Goal: Task Accomplishment & Management: Use online tool/utility

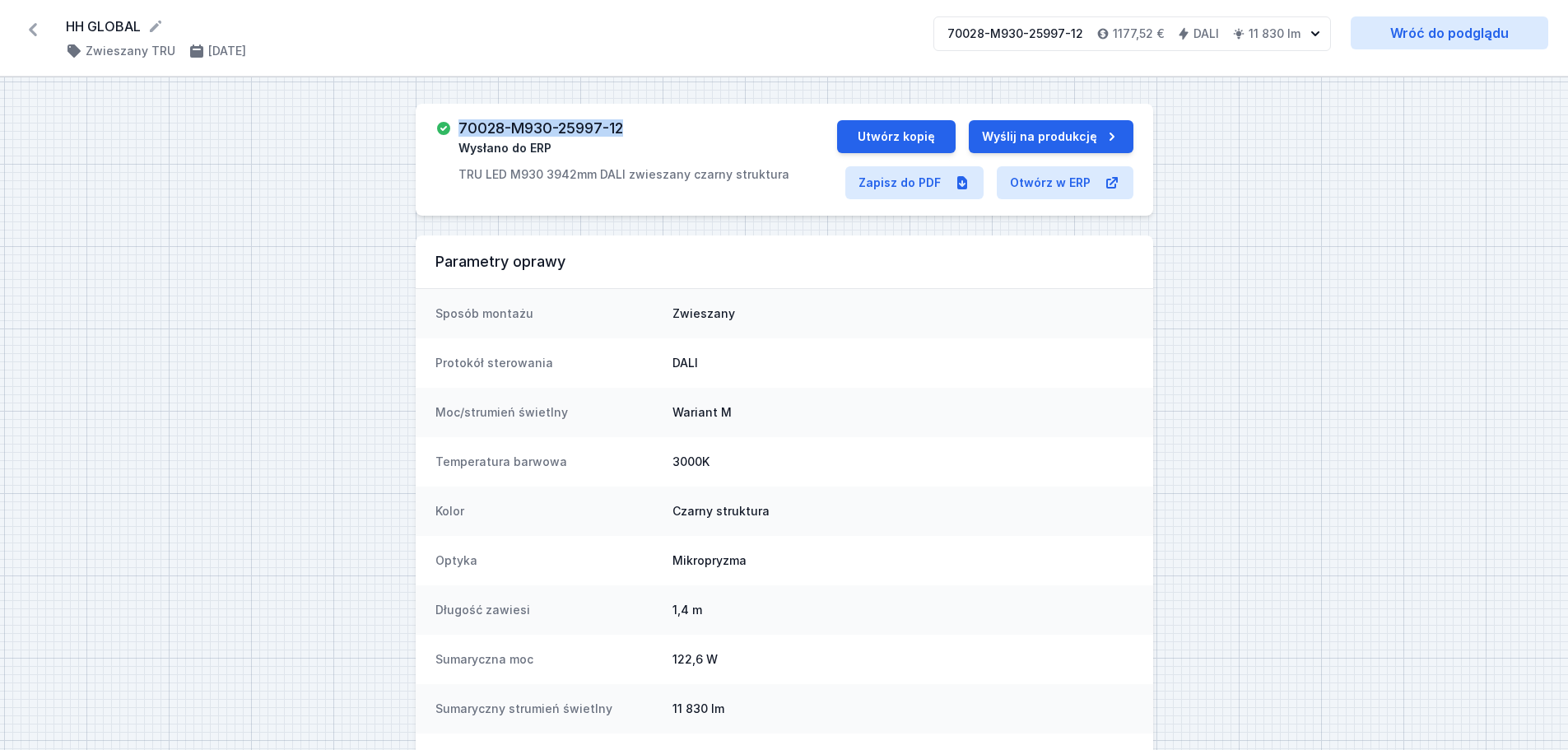
click at [36, 27] on icon at bounding box center [32, 29] width 26 height 26
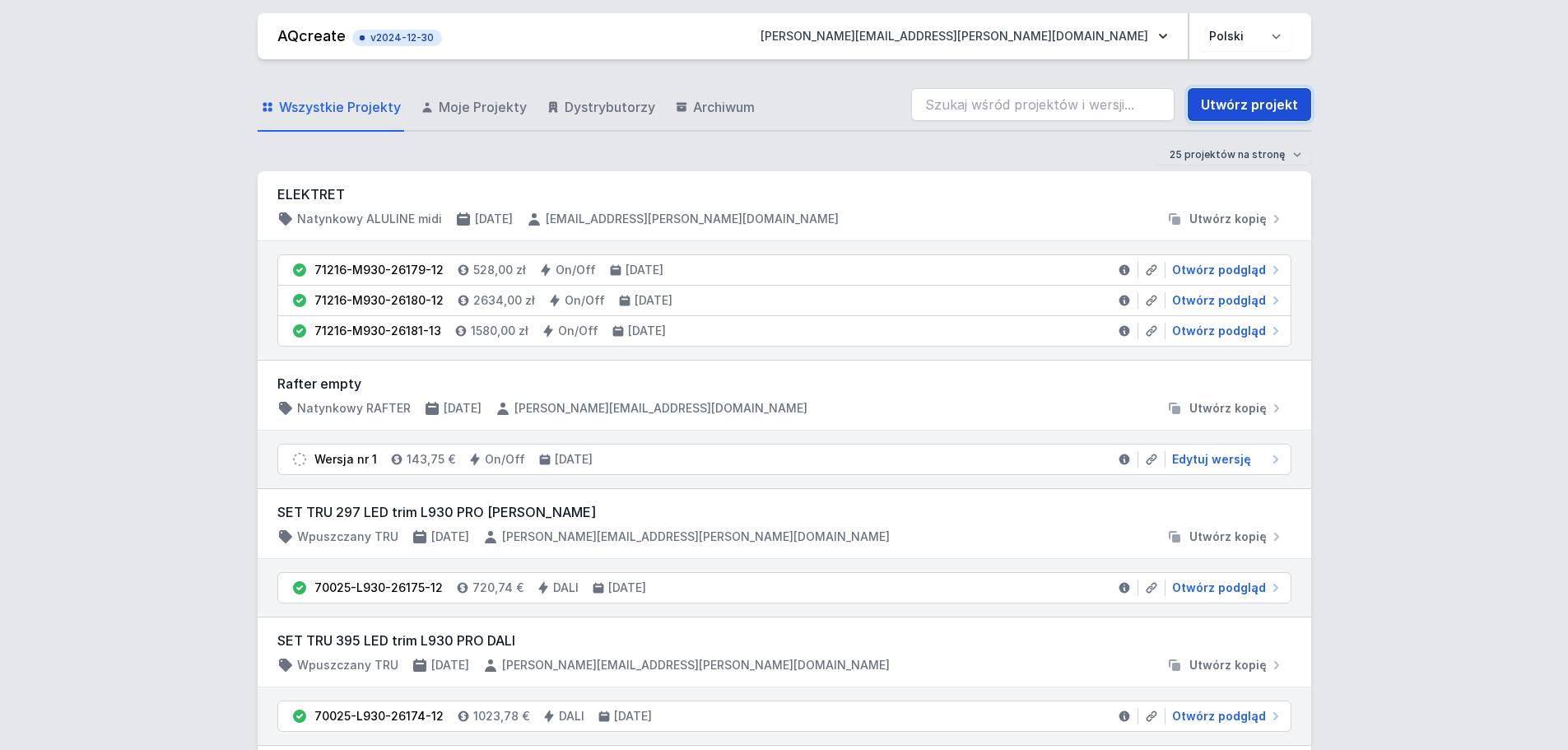
click at [1240, 107] on link "Utwórz projekt" at bounding box center [1250, 104] width 124 height 33
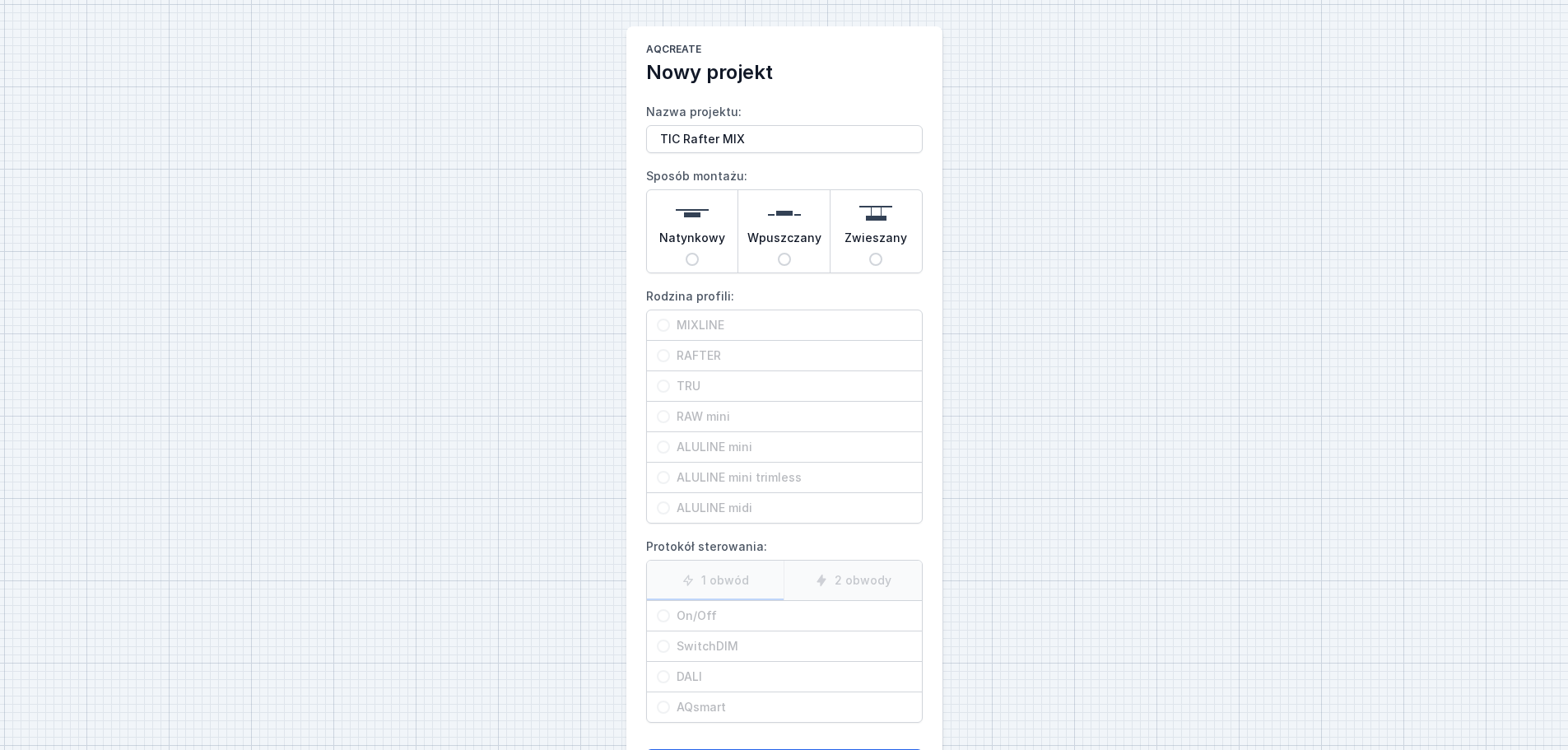
type input "TIC Rafter MIX"
click at [693, 256] on input "Natynkowy" at bounding box center [692, 260] width 14 height 14
radio input "true"
click at [663, 357] on input "RAFTER" at bounding box center [664, 356] width 14 height 14
radio input "true"
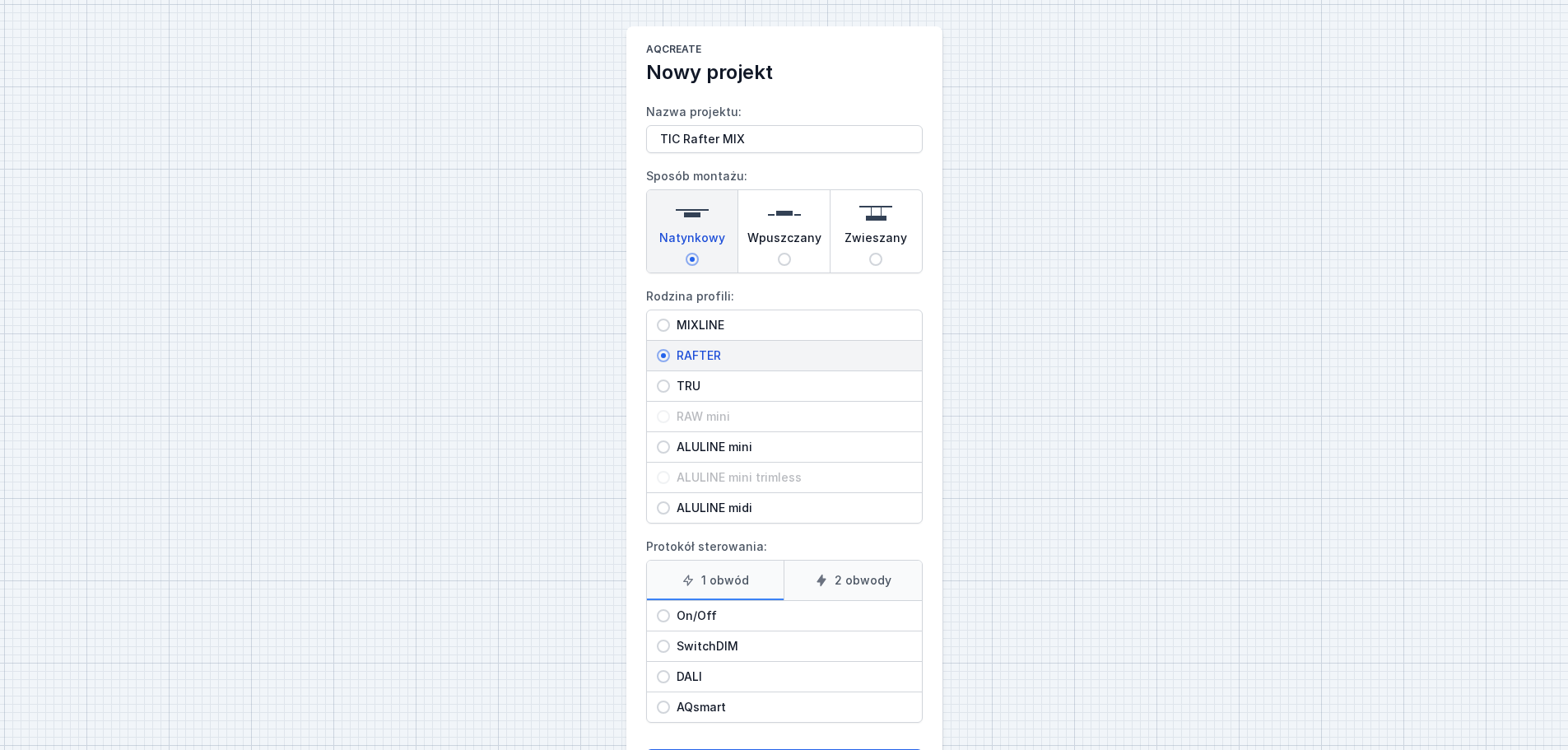
click at [661, 616] on input "On/Off" at bounding box center [664, 616] width 14 height 14
radio input "true"
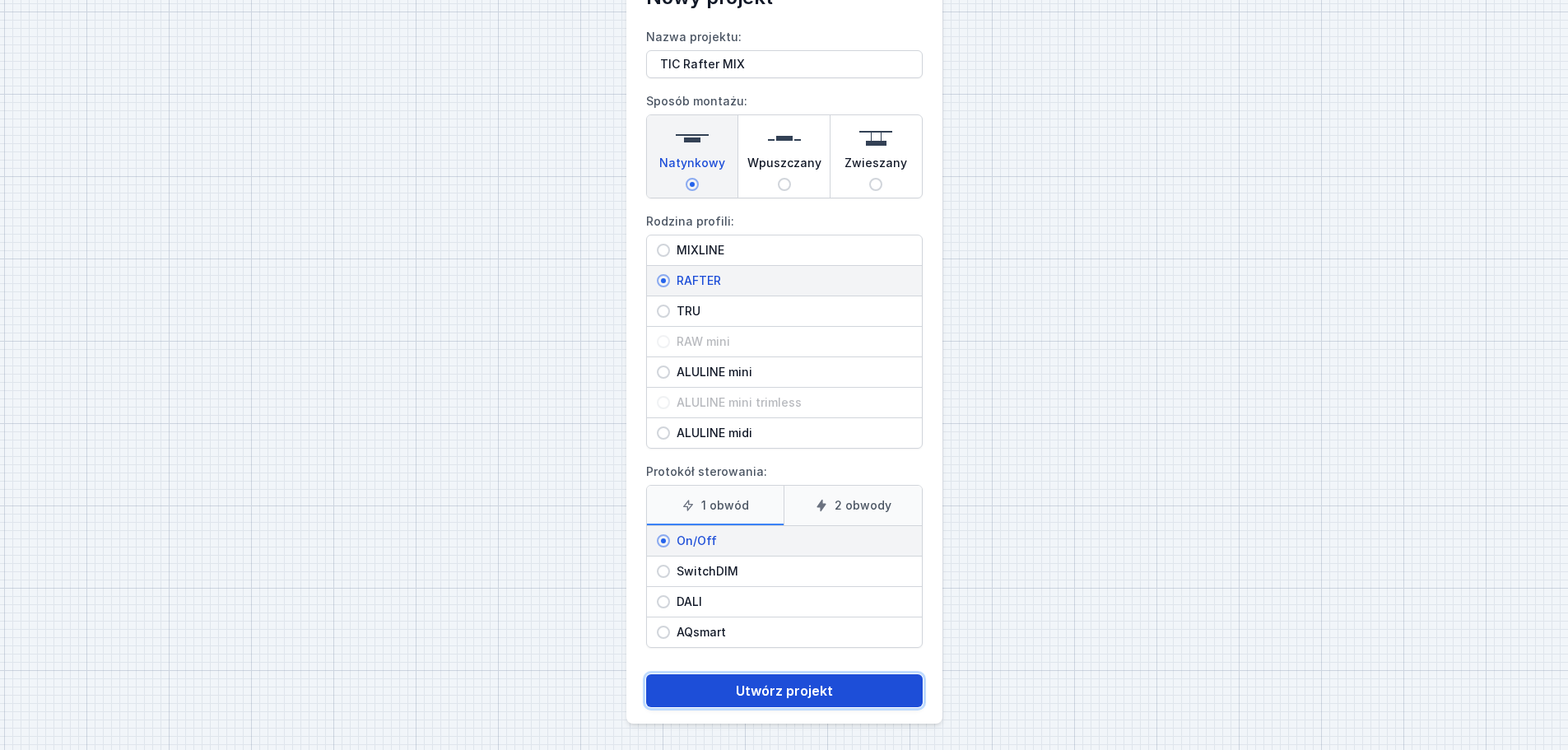
click at [749, 689] on button "Utwórz projekt" at bounding box center [784, 690] width 277 height 33
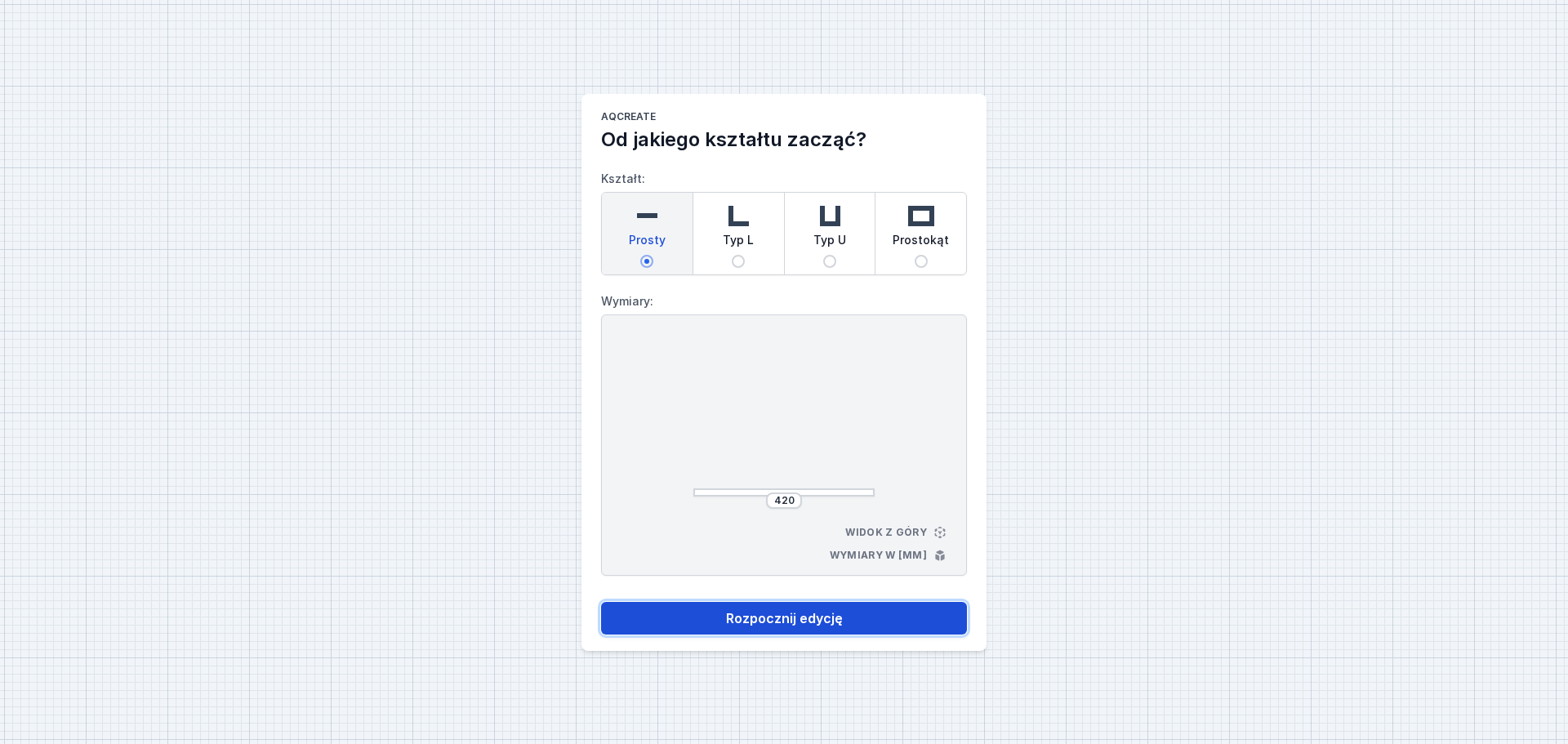
click at [785, 621] on button "Rozpocznij edycję" at bounding box center [784, 619] width 366 height 33
select select "M"
select select "3000"
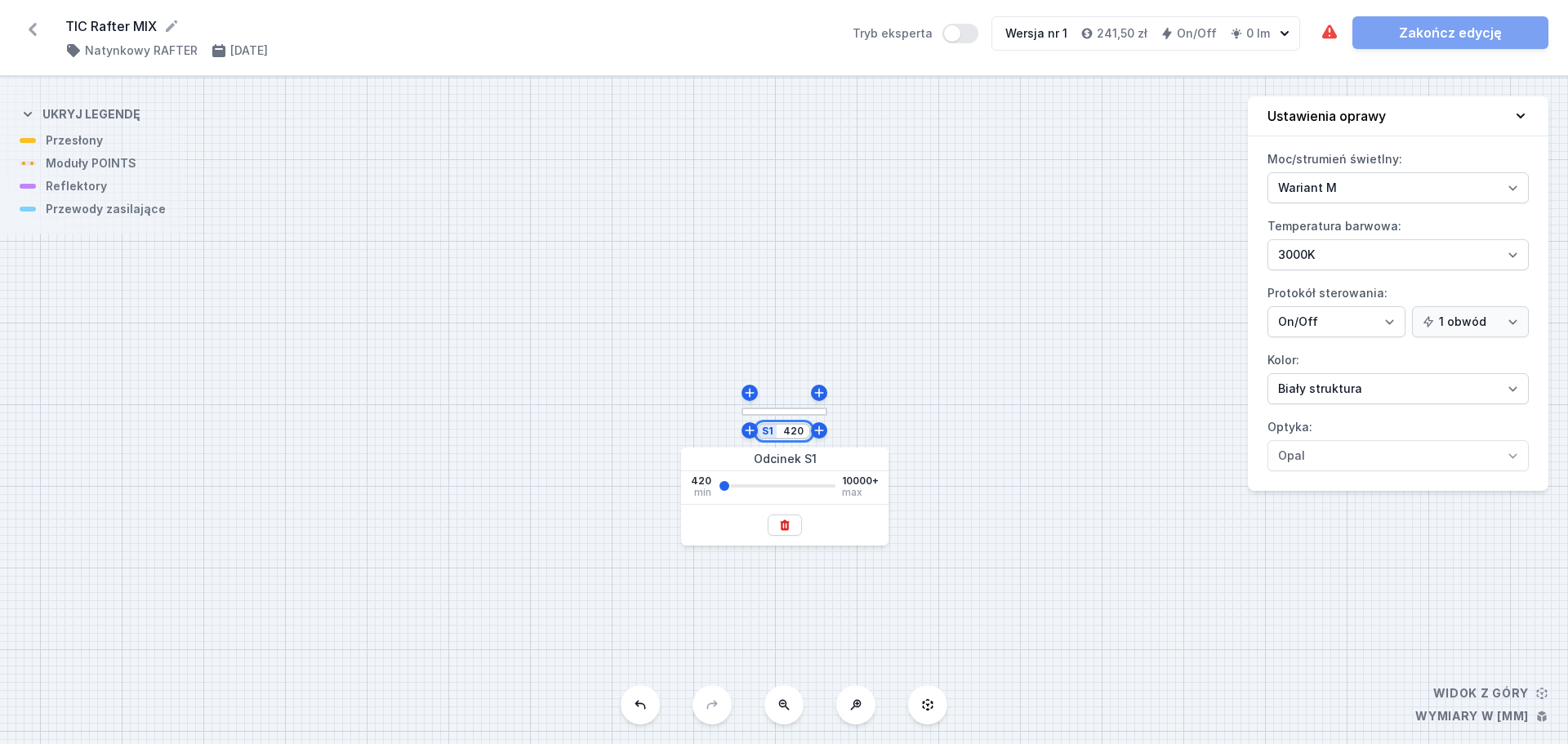
click at [794, 431] on input "420" at bounding box center [792, 431] width 26 height 13
type input "40"
type input "2800"
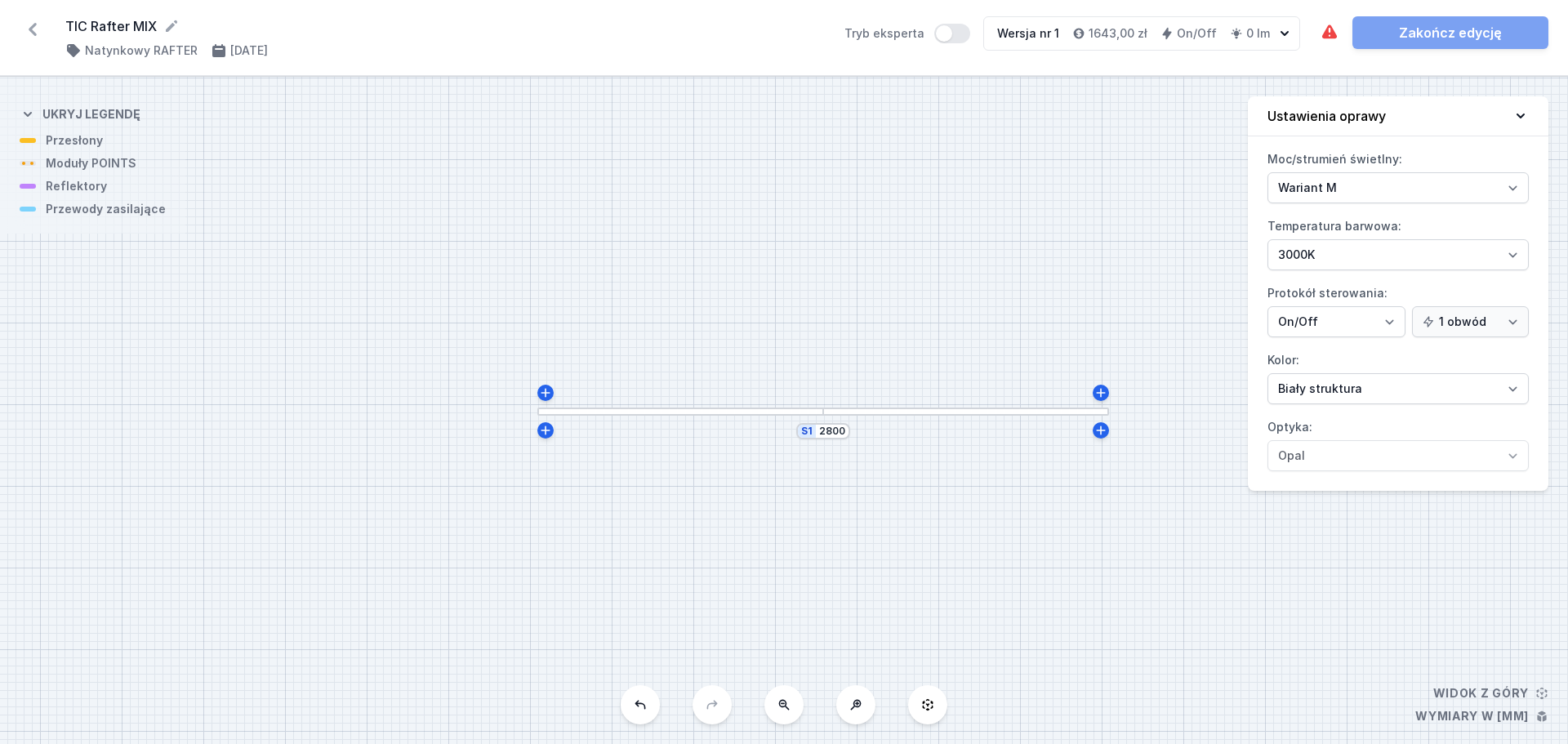
click at [693, 417] on div "S1 2800" at bounding box center [784, 410] width 1568 height 667
click at [702, 417] on div "S1 2800" at bounding box center [784, 410] width 1568 height 667
click at [701, 416] on div "S1 2800" at bounding box center [784, 410] width 1568 height 667
click at [700, 410] on div at bounding box center [681, 412] width 285 height 9
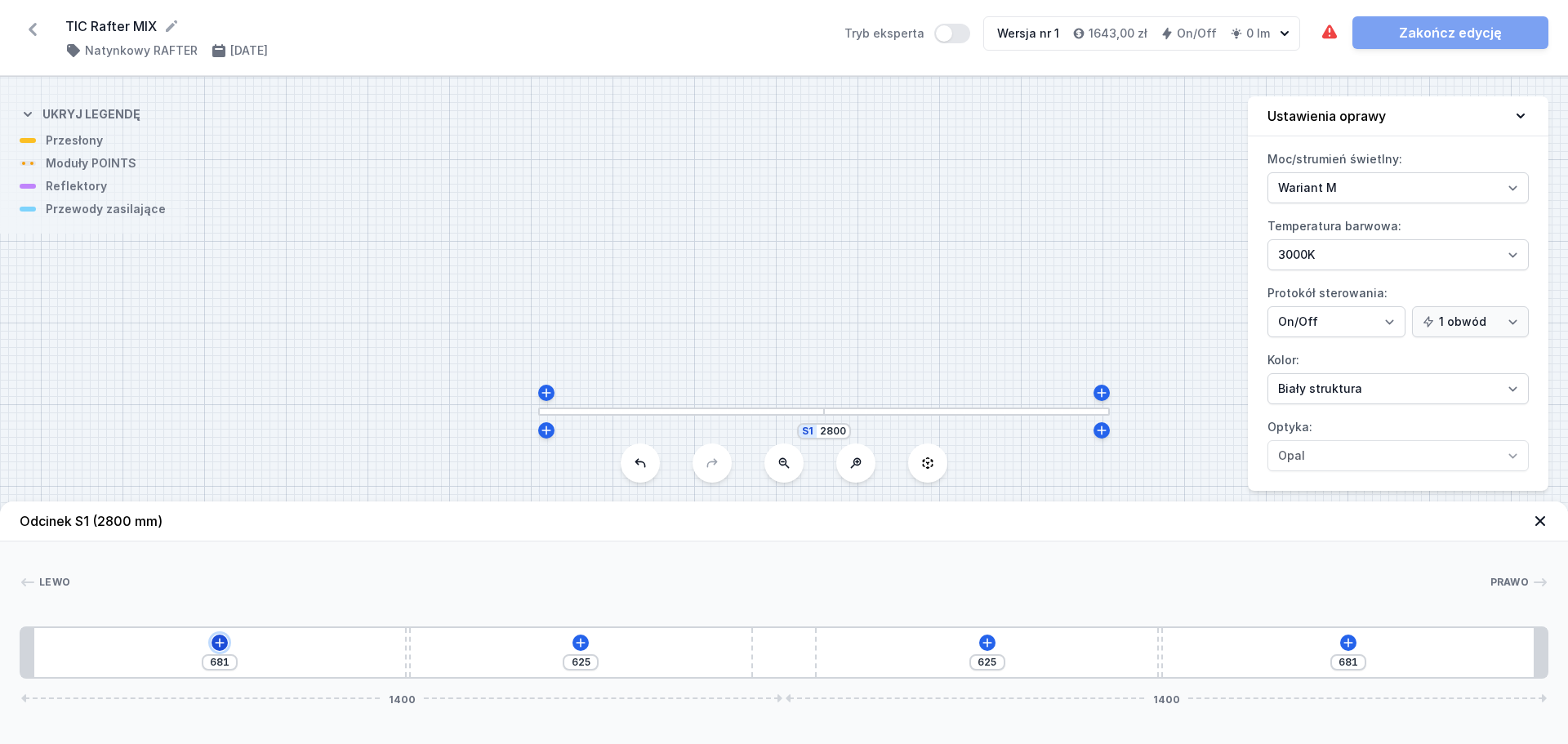
click at [216, 641] on icon at bounding box center [220, 643] width 13 height 13
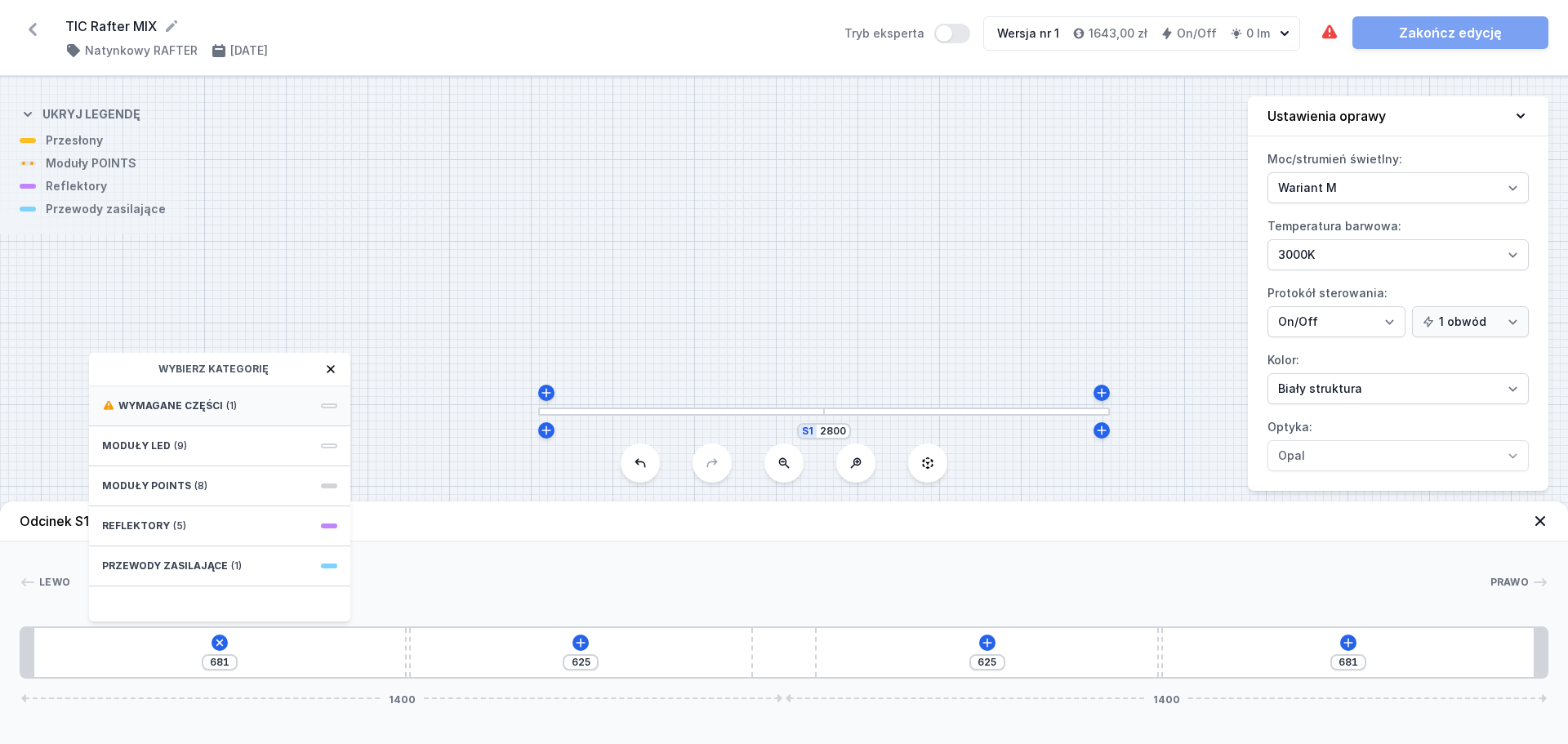
click at [197, 403] on span "Wymagane części" at bounding box center [170, 406] width 104 height 13
click at [195, 402] on span "Hole for power supply cable" at bounding box center [220, 404] width 236 height 16
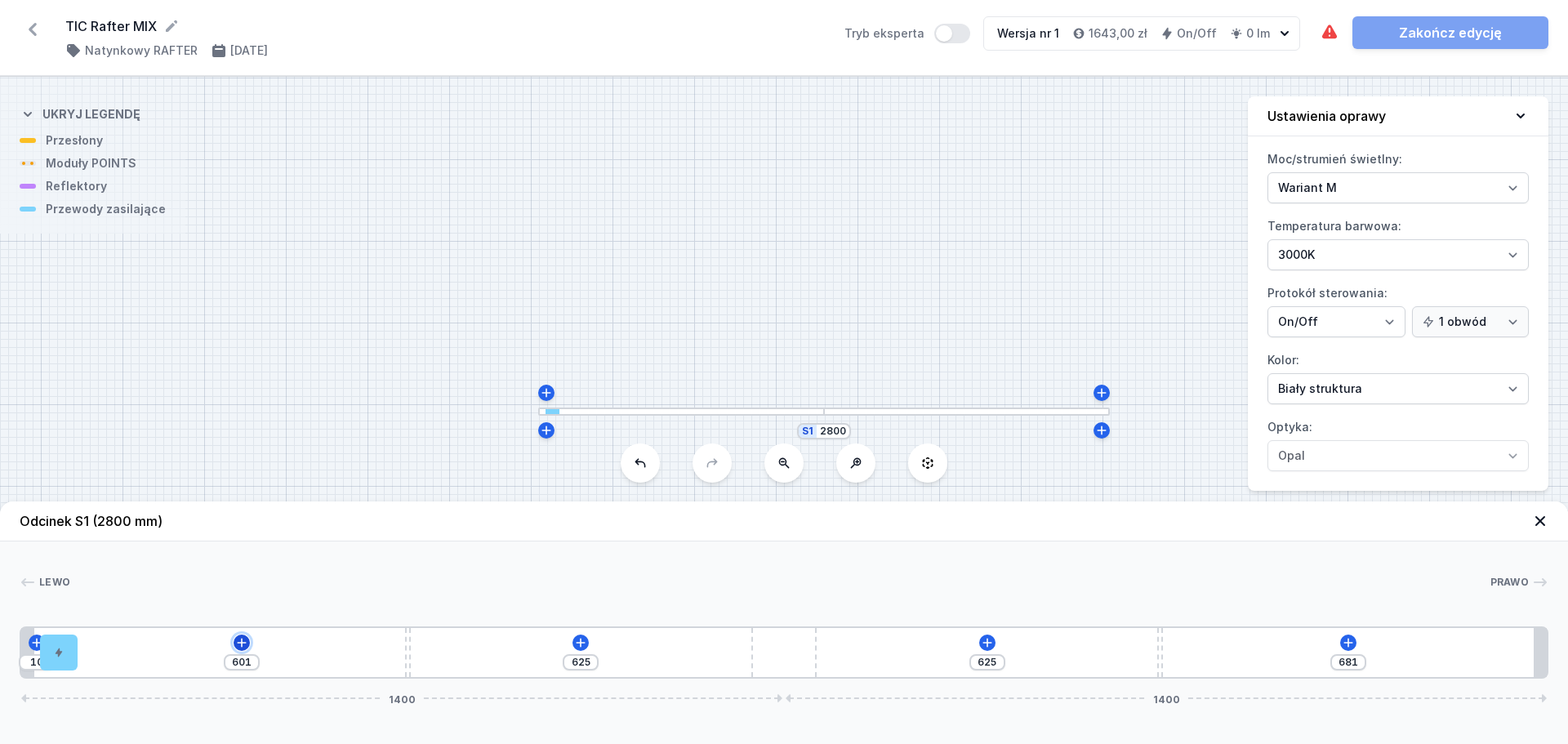
click at [240, 644] on icon at bounding box center [242, 643] width 13 height 13
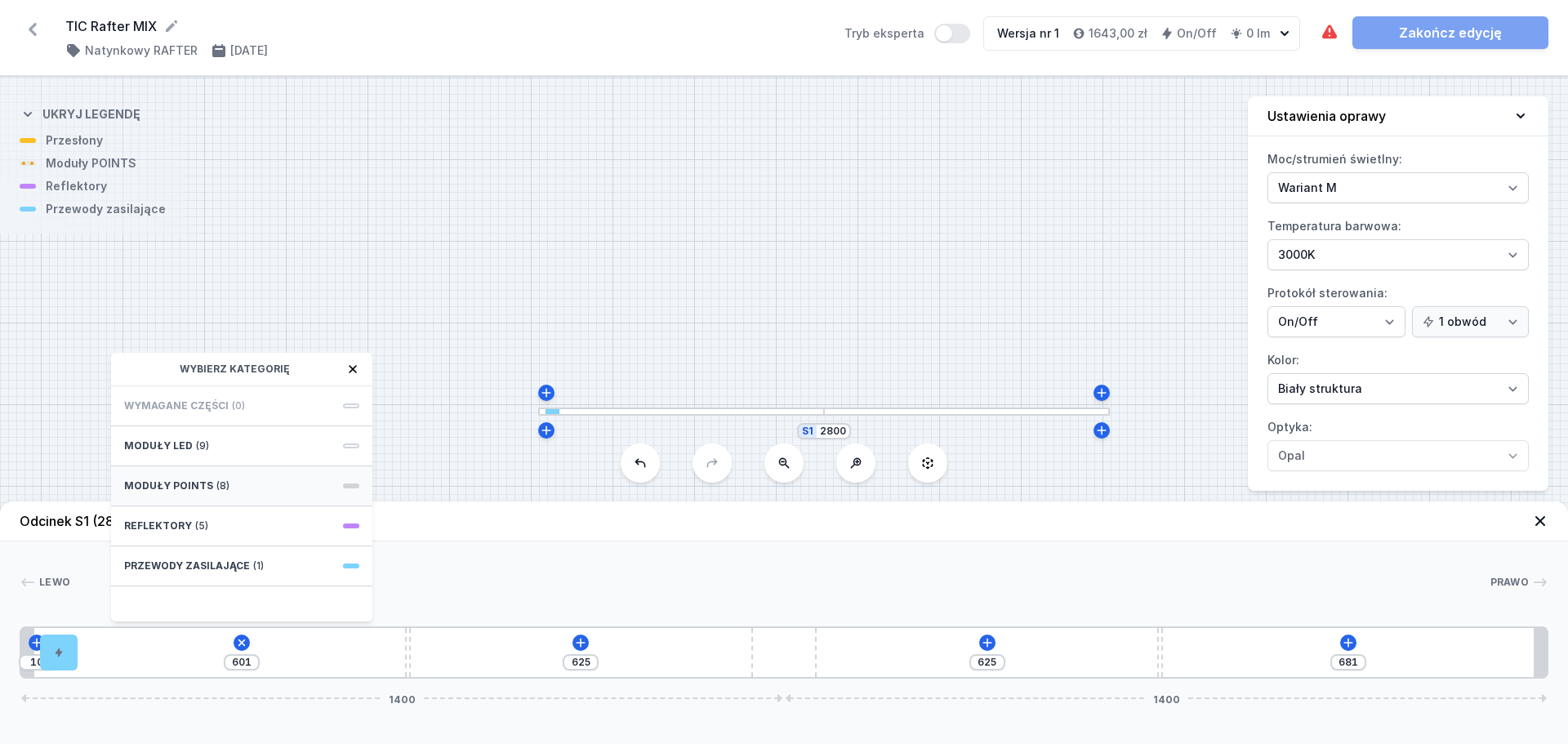
click at [197, 481] on span "Moduły POINTS" at bounding box center [169, 486] width 89 height 13
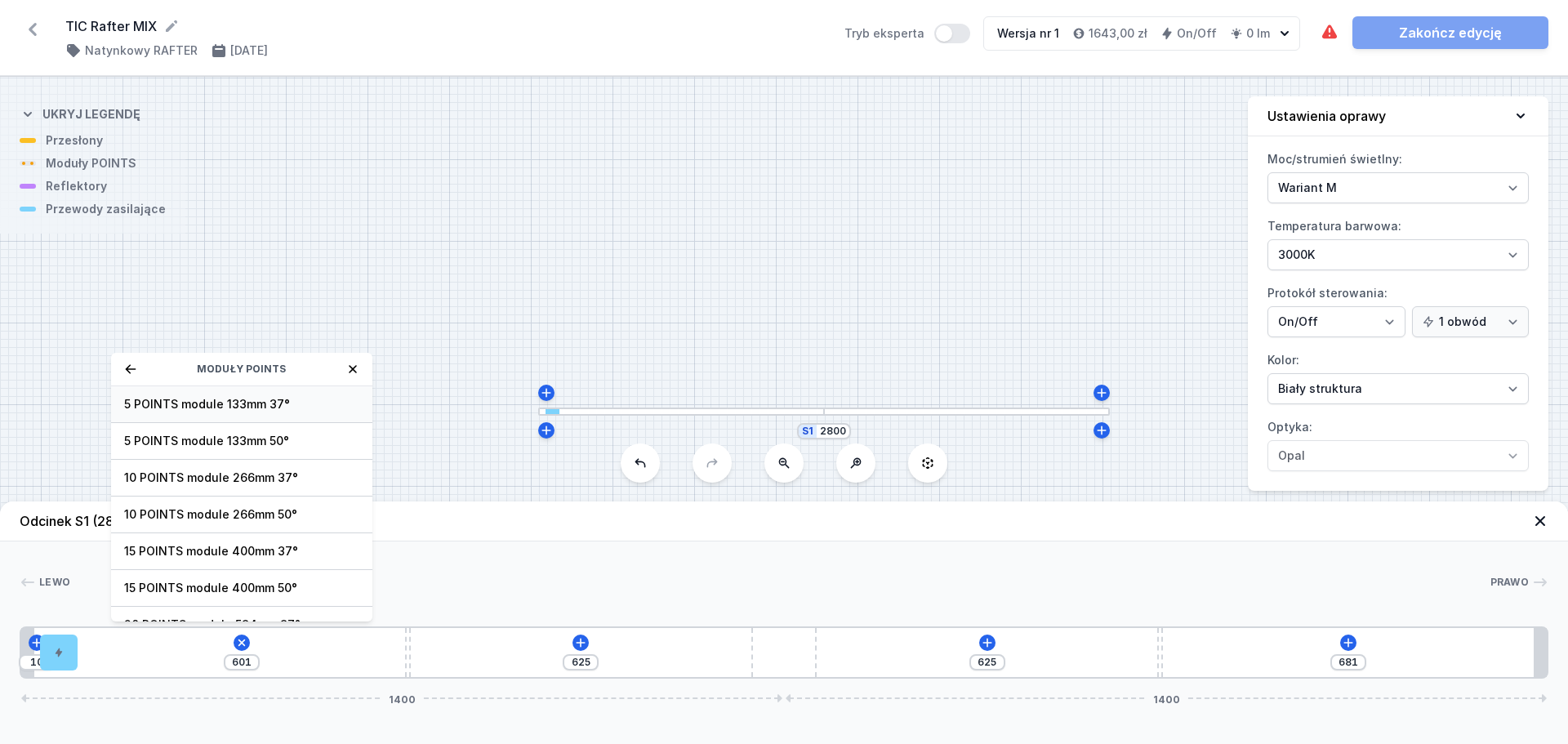
click at [218, 402] on span "5 POINTS module 133mm 37°" at bounding box center [242, 404] width 236 height 16
type input "468"
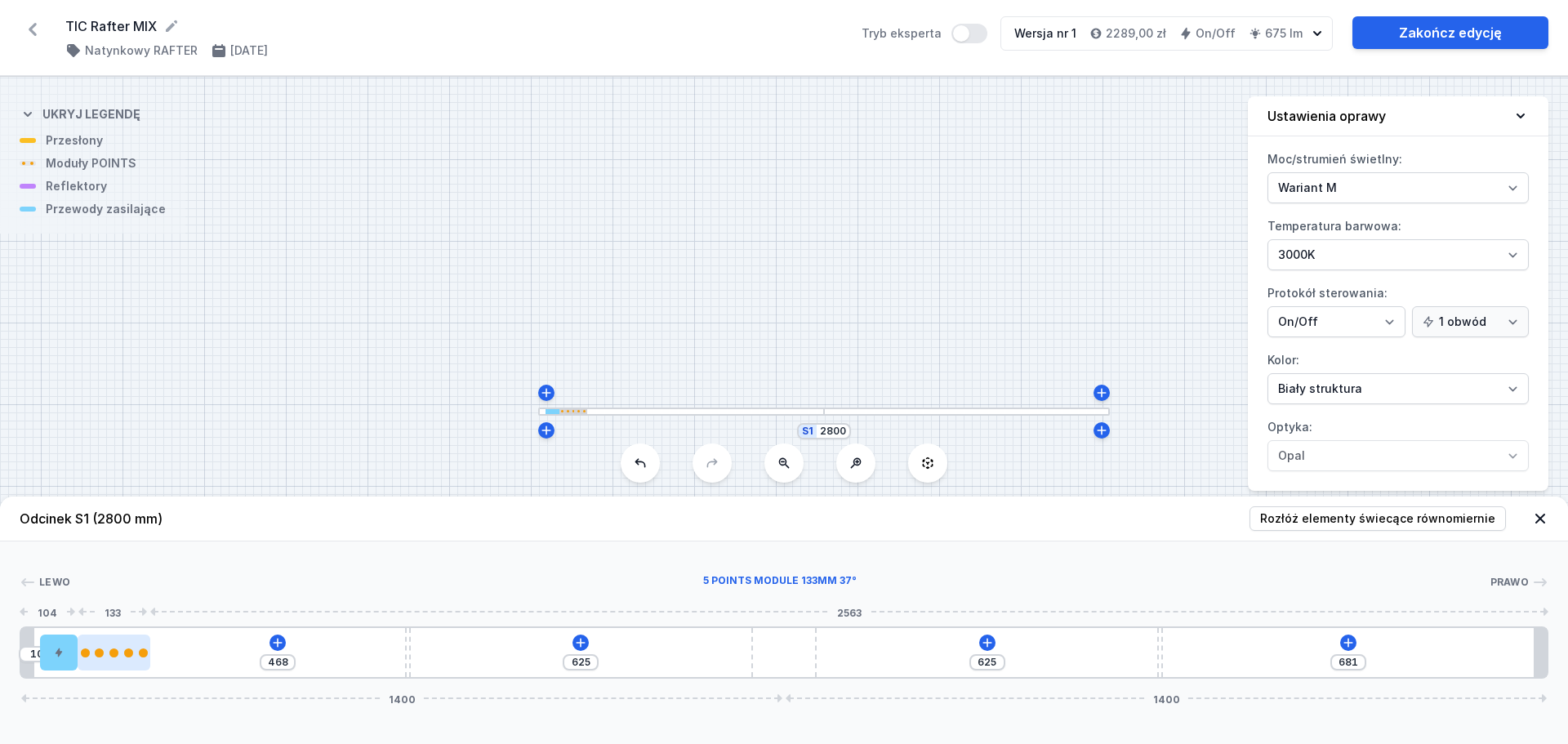
click at [113, 657] on div at bounding box center [113, 652] width 9 height 9
select select "2857"
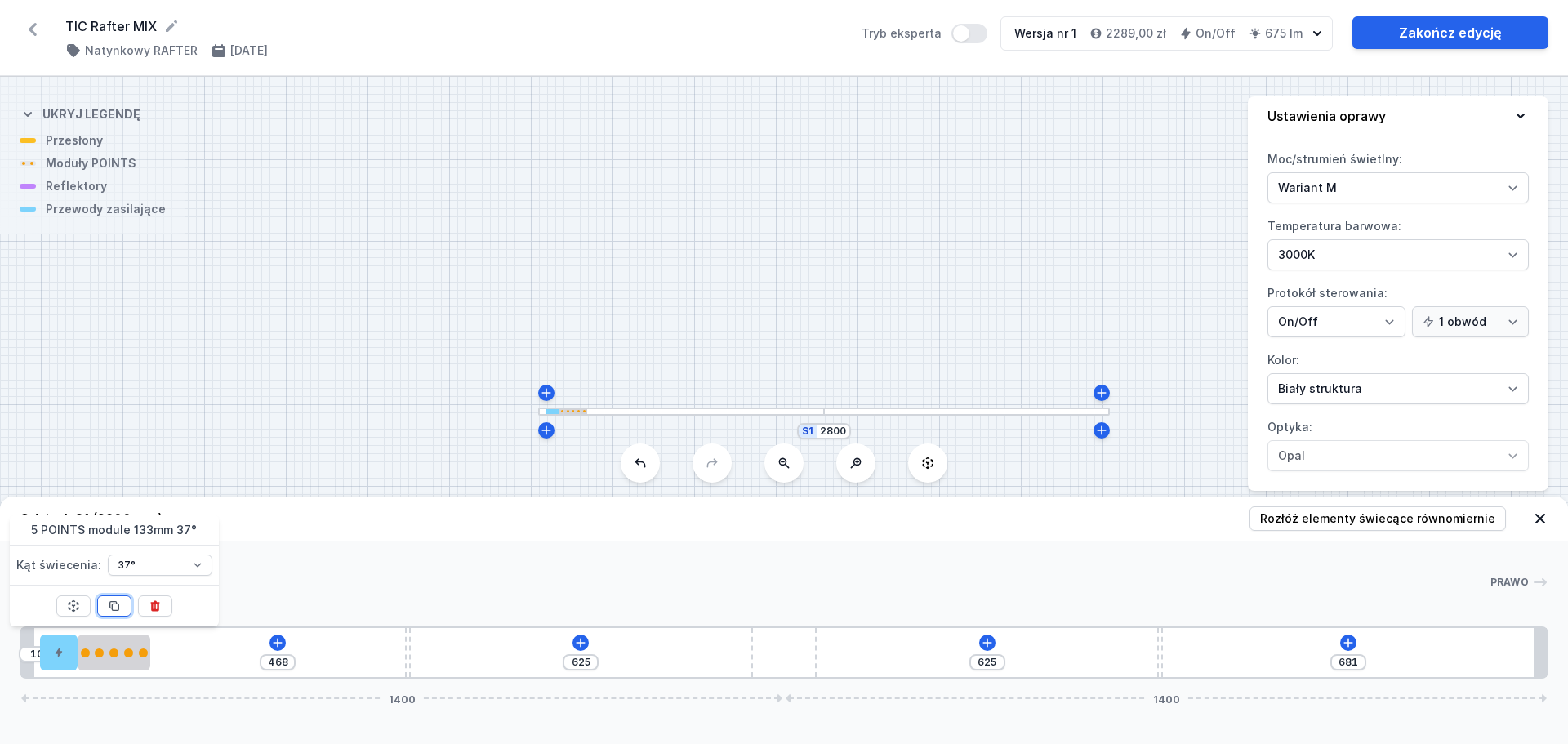
click at [115, 600] on icon at bounding box center [115, 606] width 13 height 13
type input "69"
click at [115, 600] on icon at bounding box center [115, 606] width 13 height 13
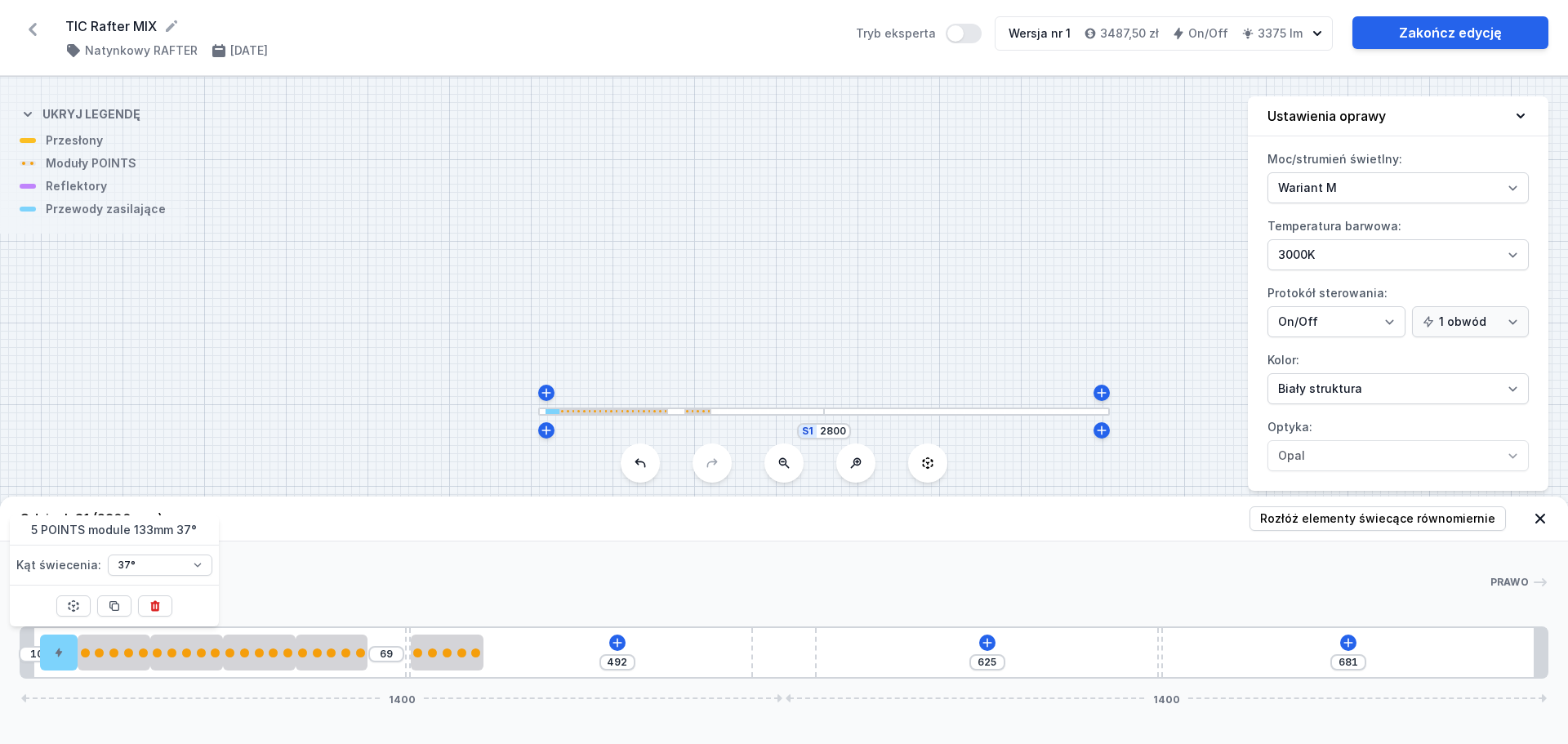
click at [538, 652] on div "10 69 492 625 681 1400 1400" at bounding box center [784, 652] width 1529 height 53
click at [621, 641] on icon at bounding box center [618, 643] width 13 height 13
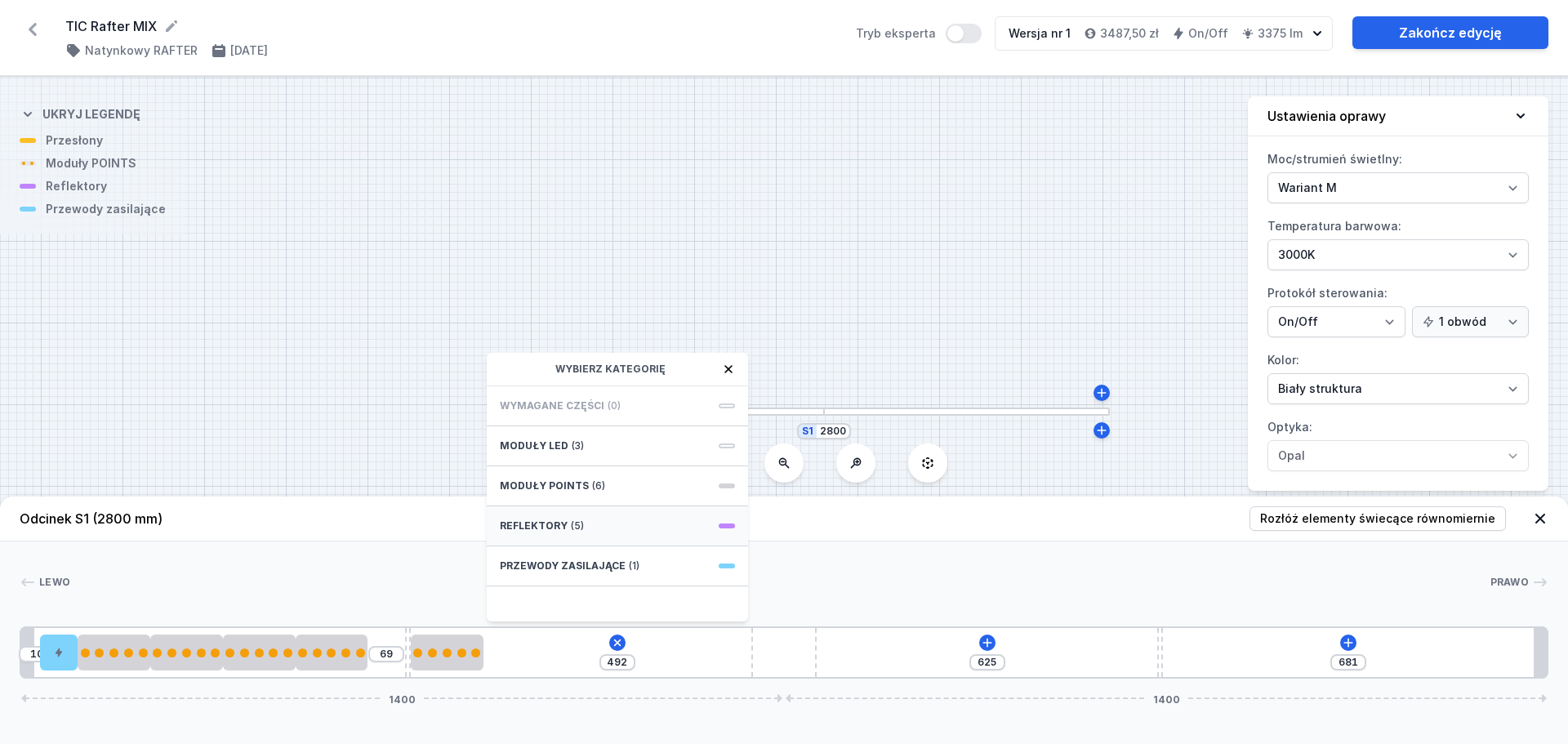
click at [531, 524] on span "Reflektory" at bounding box center [534, 526] width 68 height 13
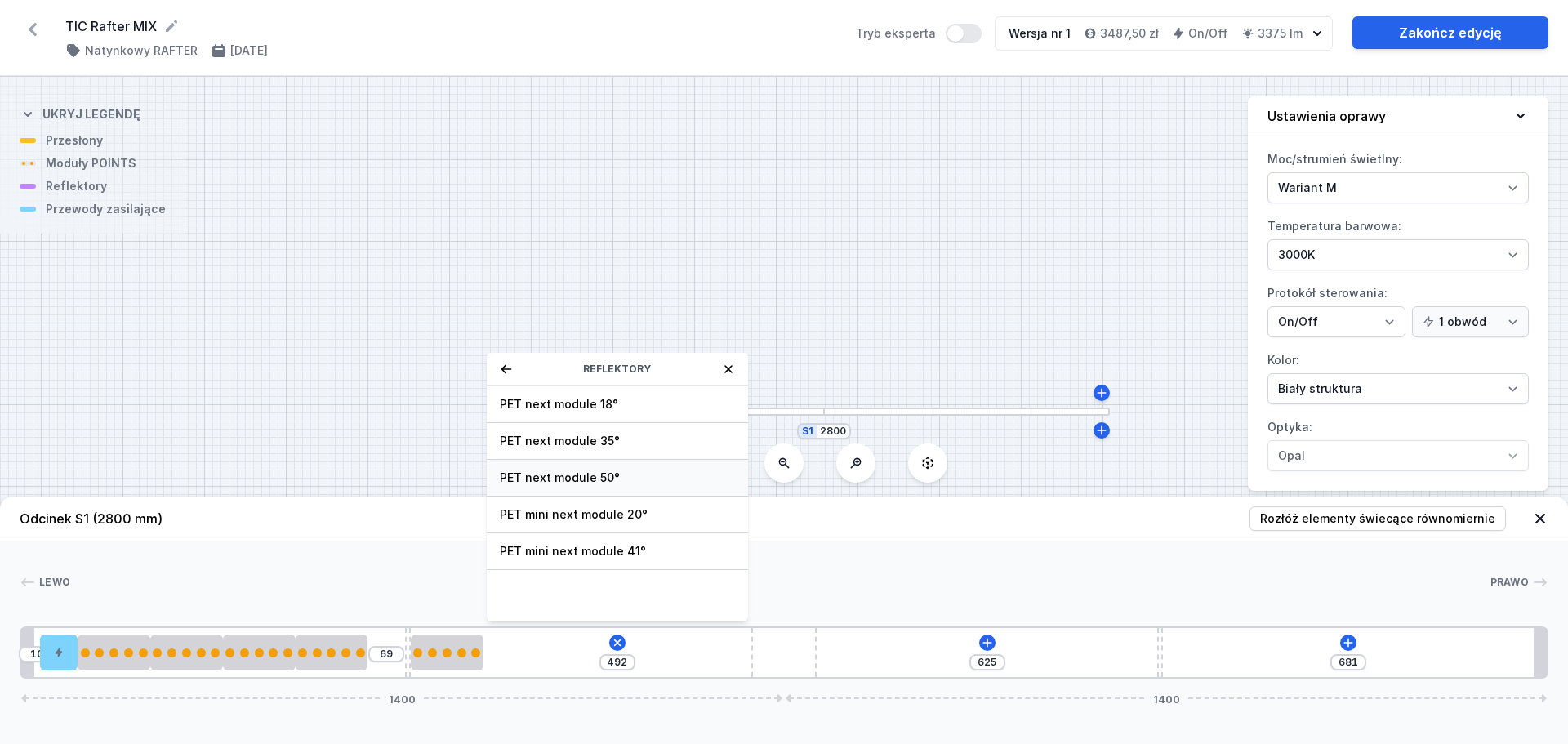
click at [562, 475] on span "PET next module 50°" at bounding box center [618, 477] width 236 height 16
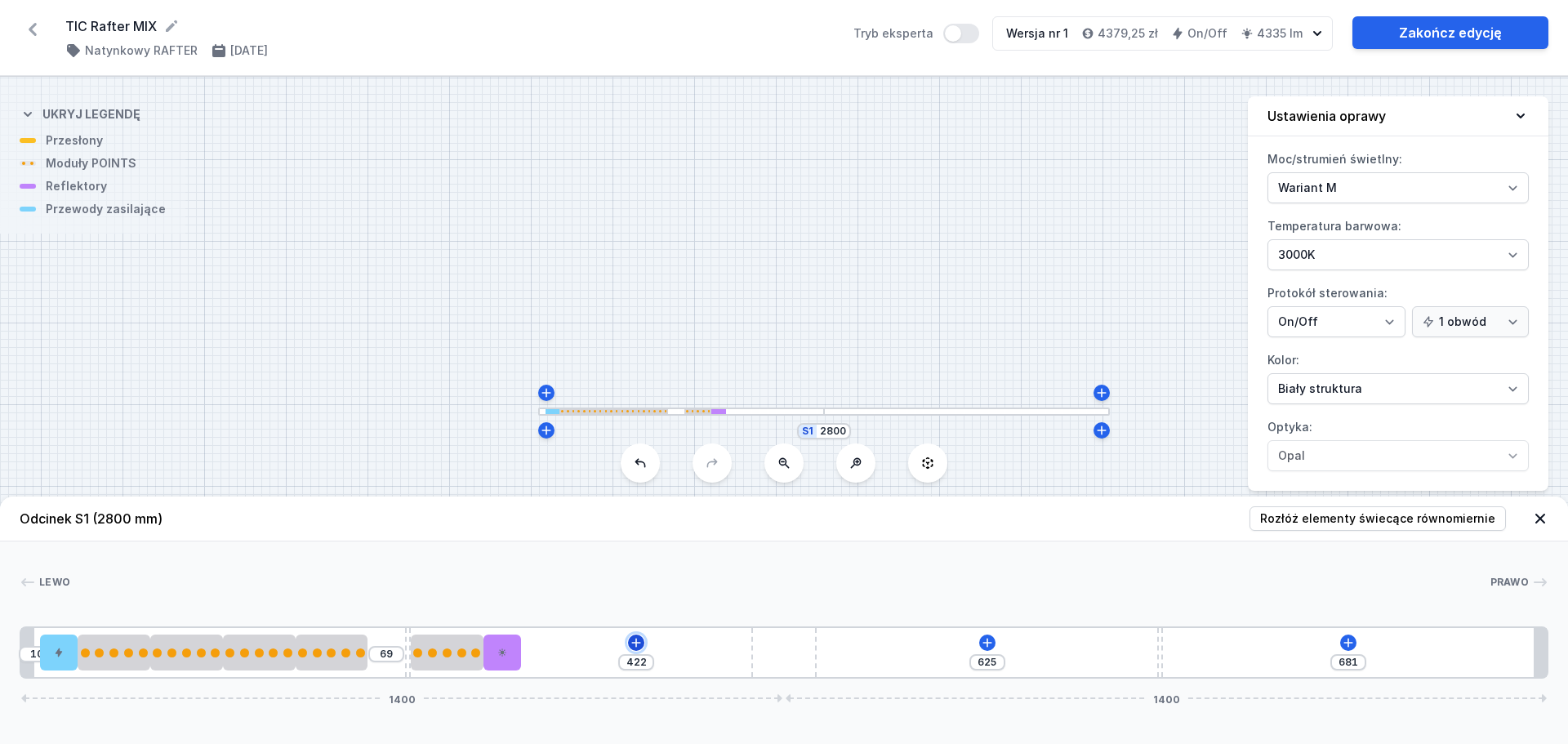
click at [638, 638] on icon at bounding box center [637, 643] width 13 height 13
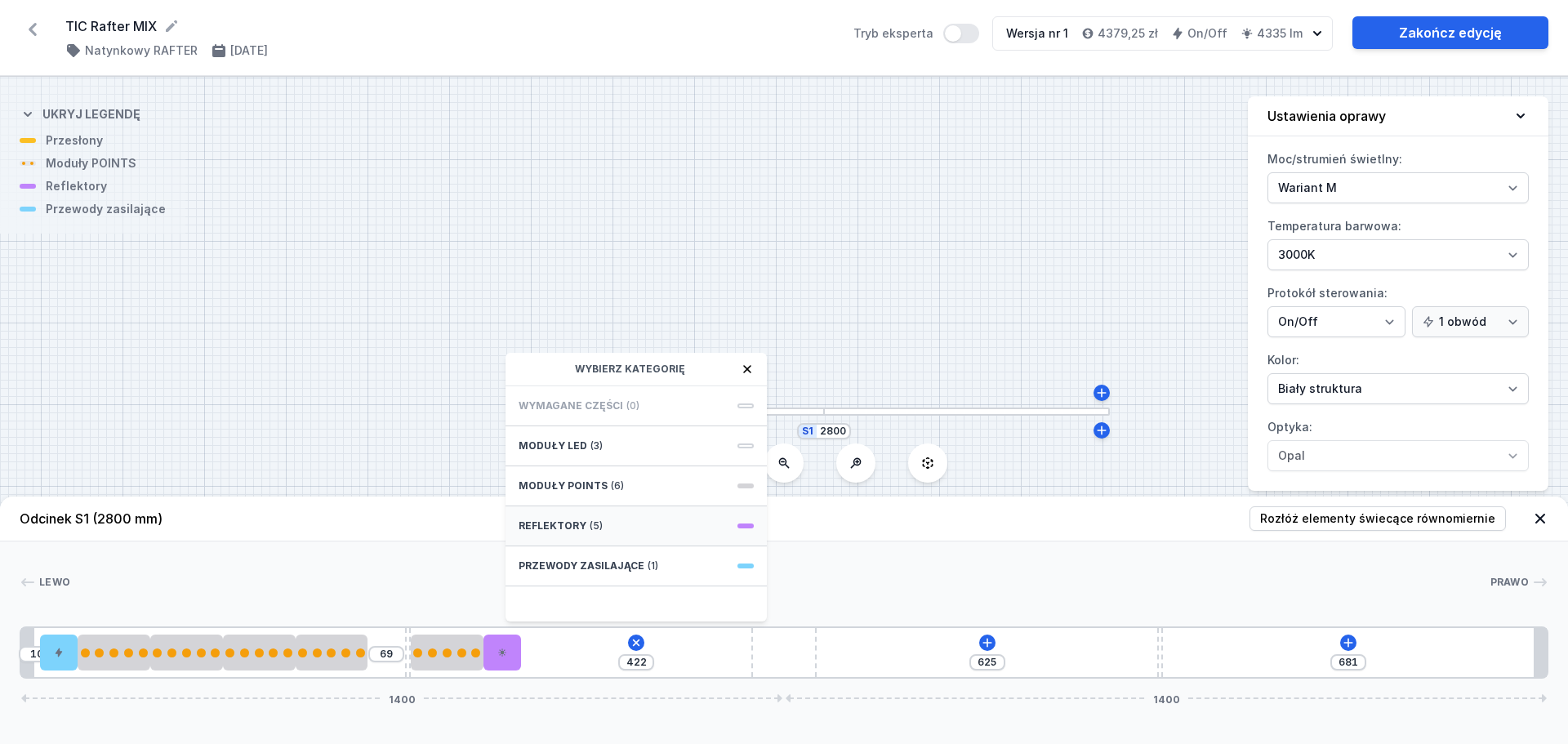
click at [557, 524] on span "Reflektory" at bounding box center [553, 526] width 68 height 13
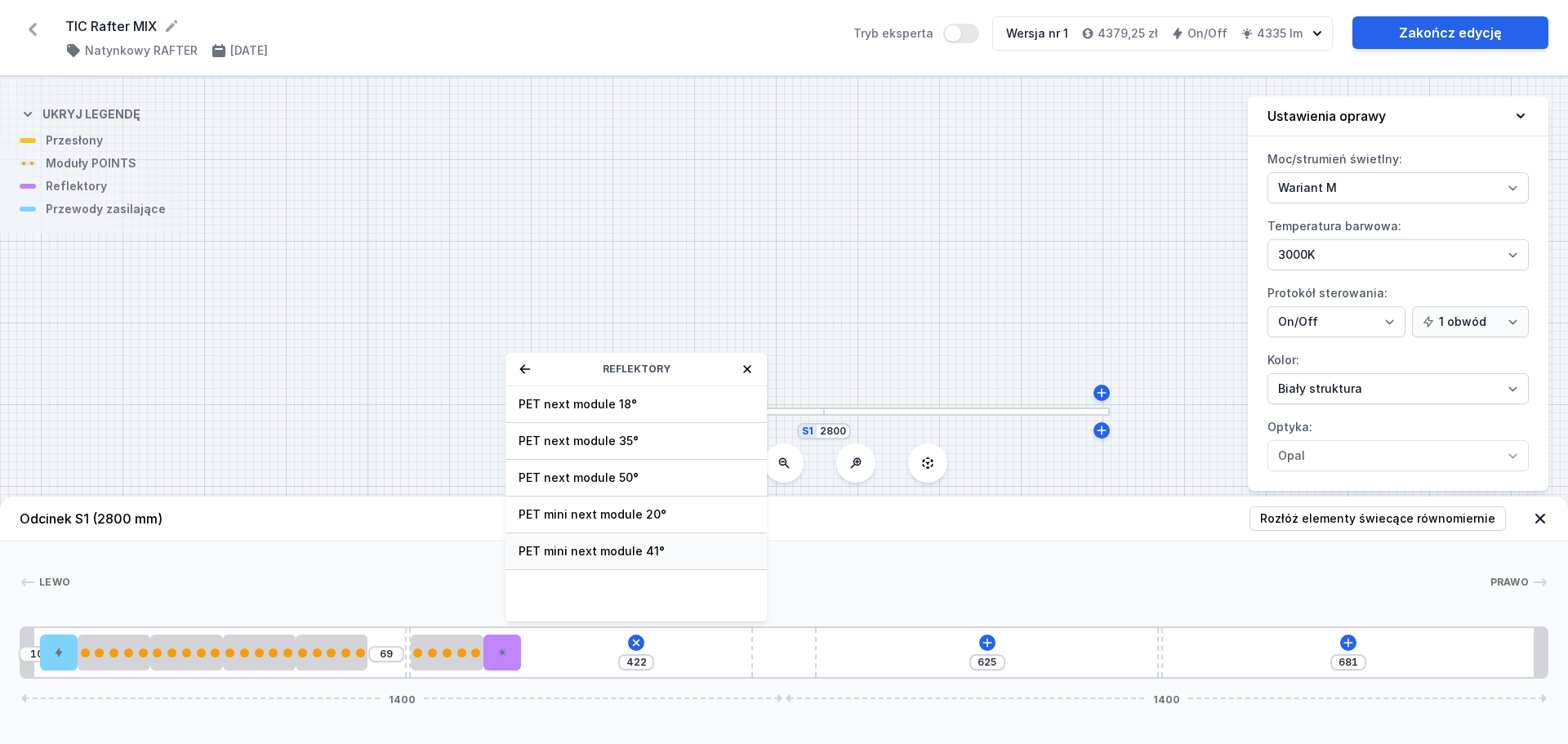
click at [562, 545] on span "PET mini next module 41°" at bounding box center [637, 551] width 236 height 16
type input "352"
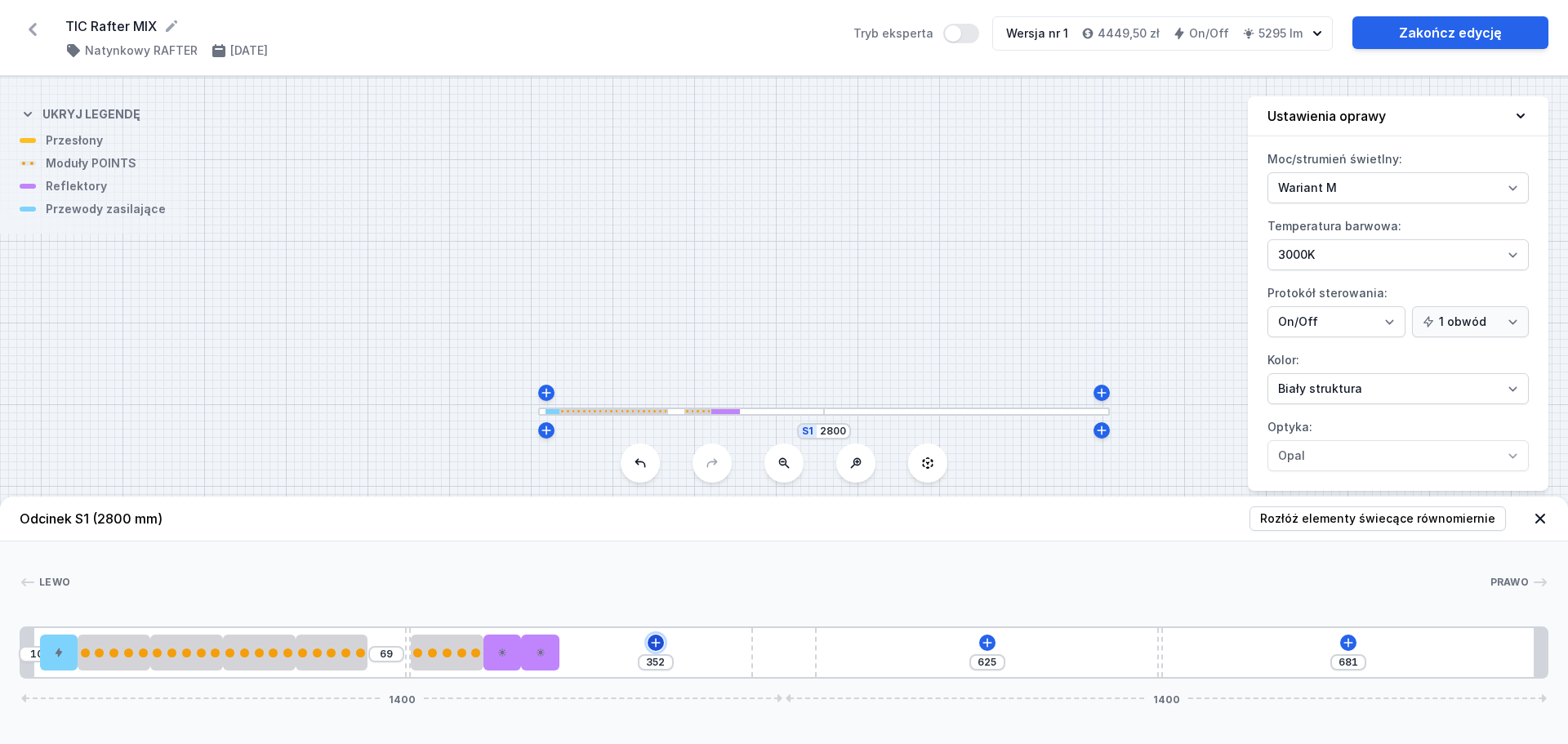
click at [652, 642] on icon at bounding box center [656, 643] width 13 height 13
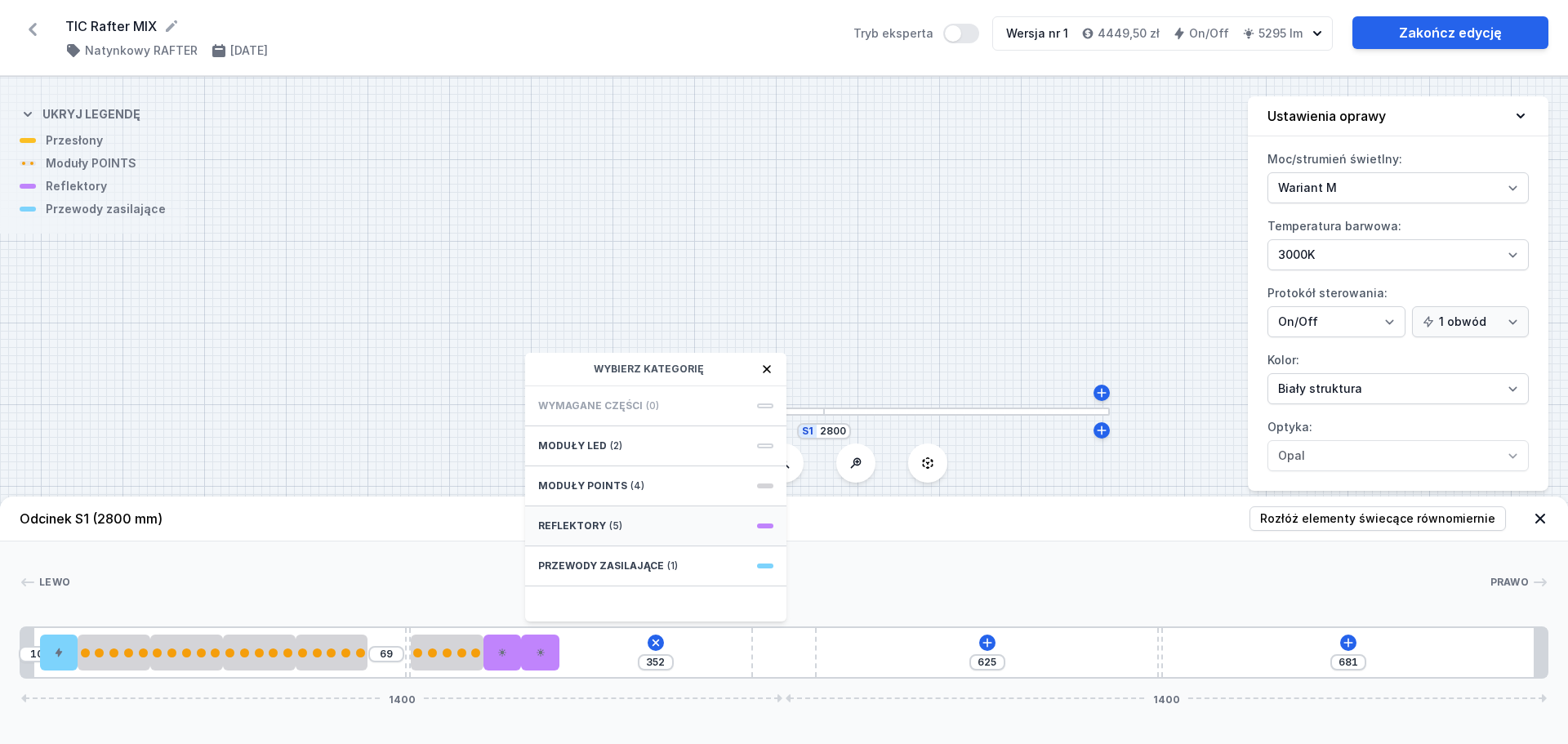
click at [557, 521] on span "Reflektory" at bounding box center [572, 526] width 68 height 13
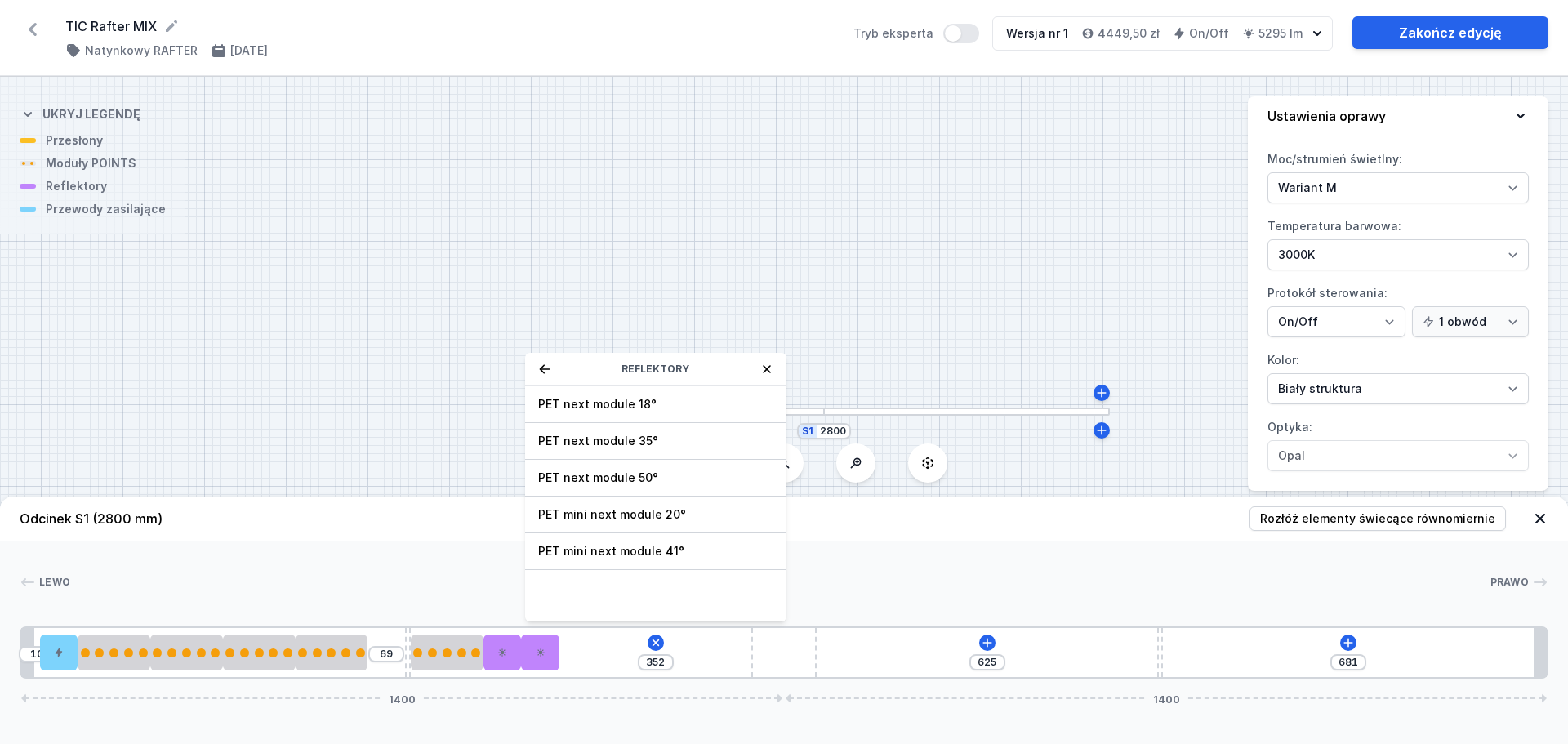
click at [762, 369] on icon at bounding box center [767, 370] width 13 height 13
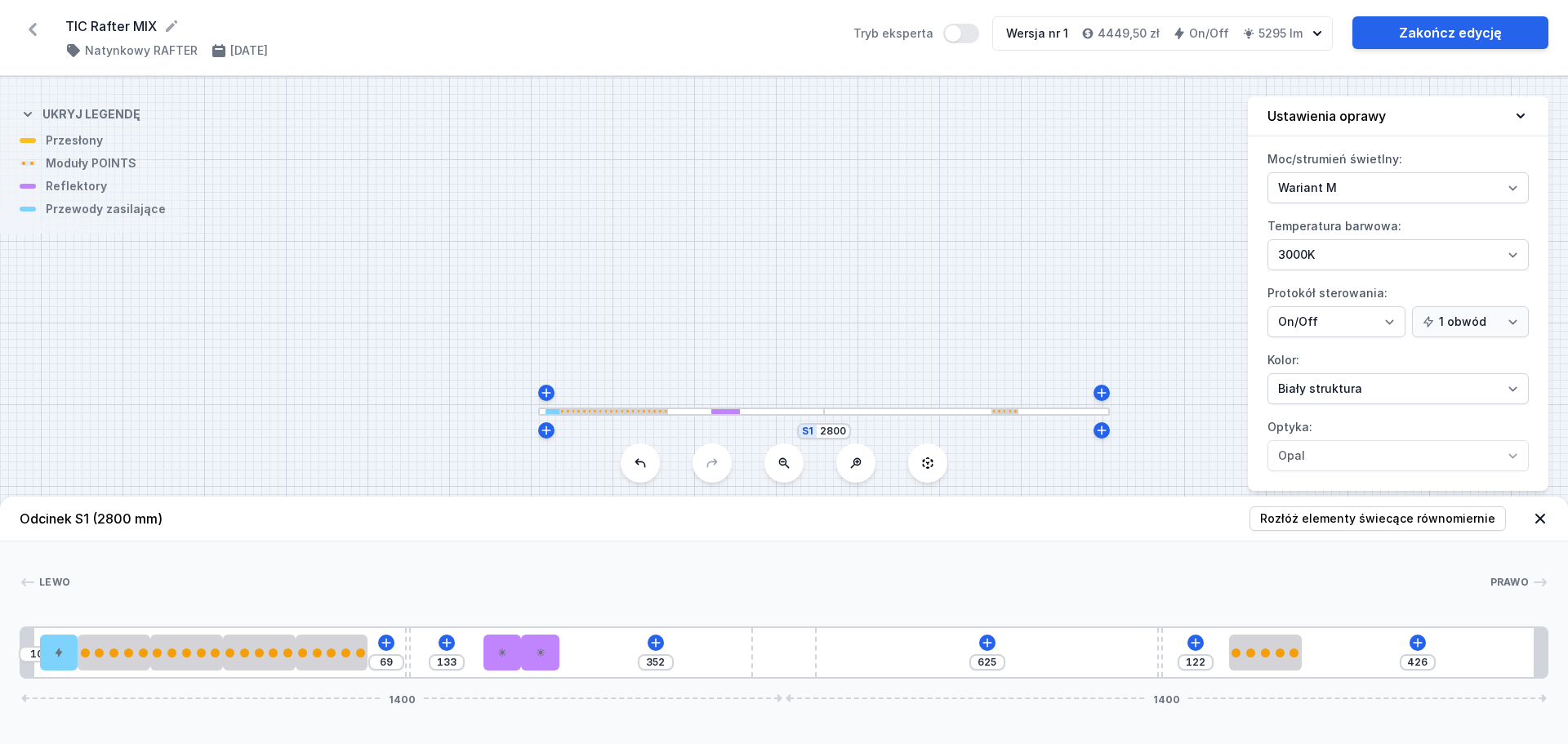
type input "409"
type input "139"
type input "377"
type input "171"
type input "346"
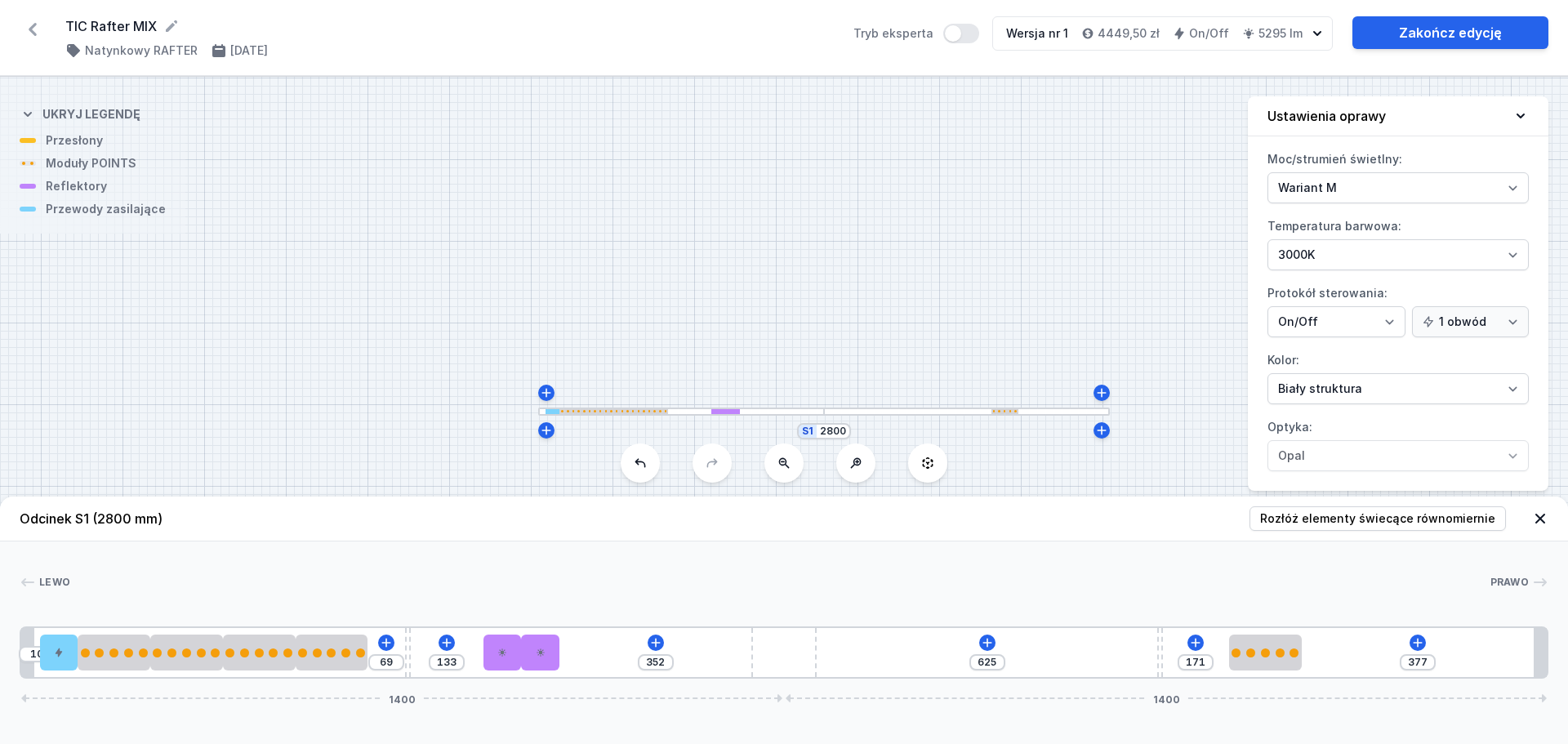
type input "202"
type input "315"
type input "233"
type input "281"
type input "267"
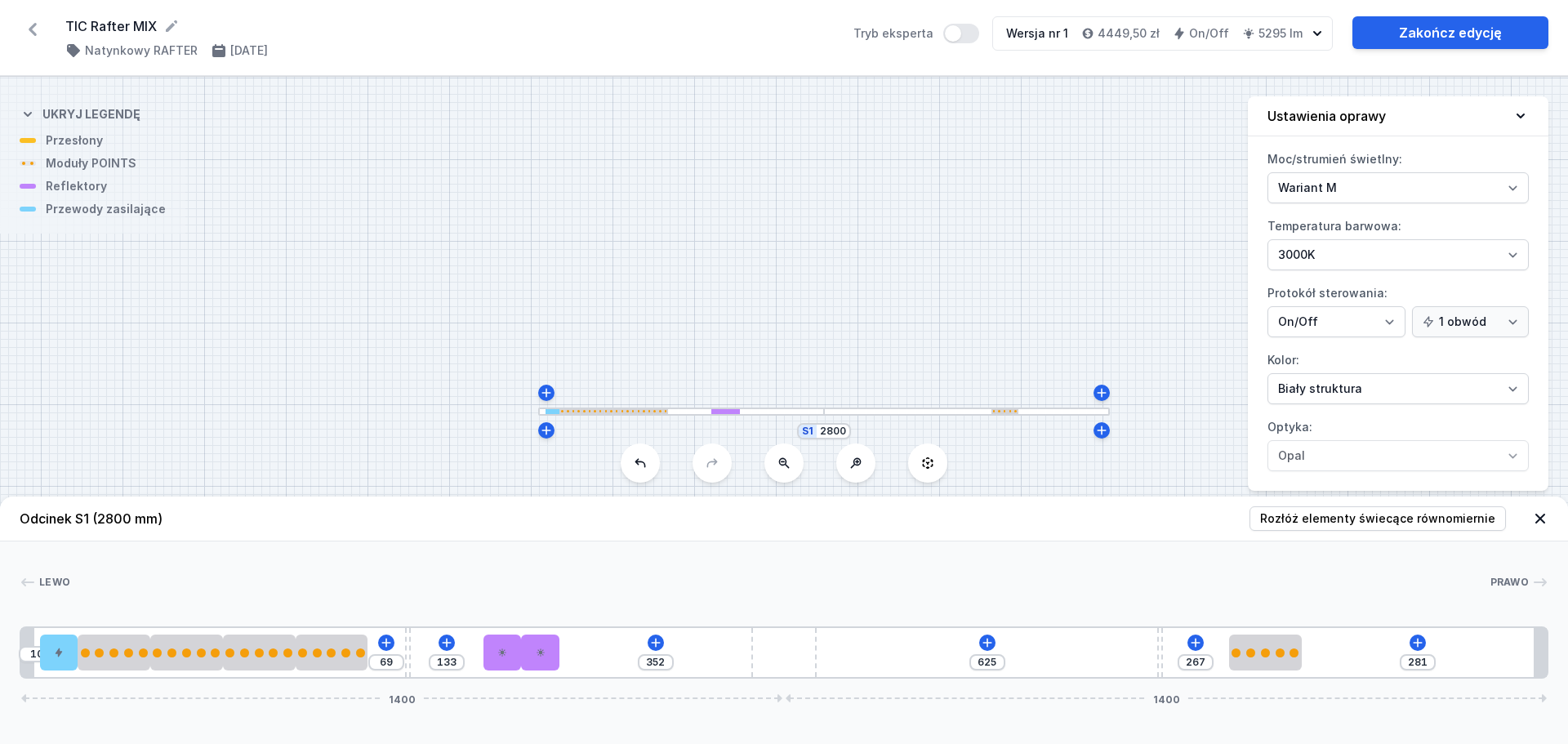
type input "250"
type input "298"
type input "216"
type input "332"
type input "206"
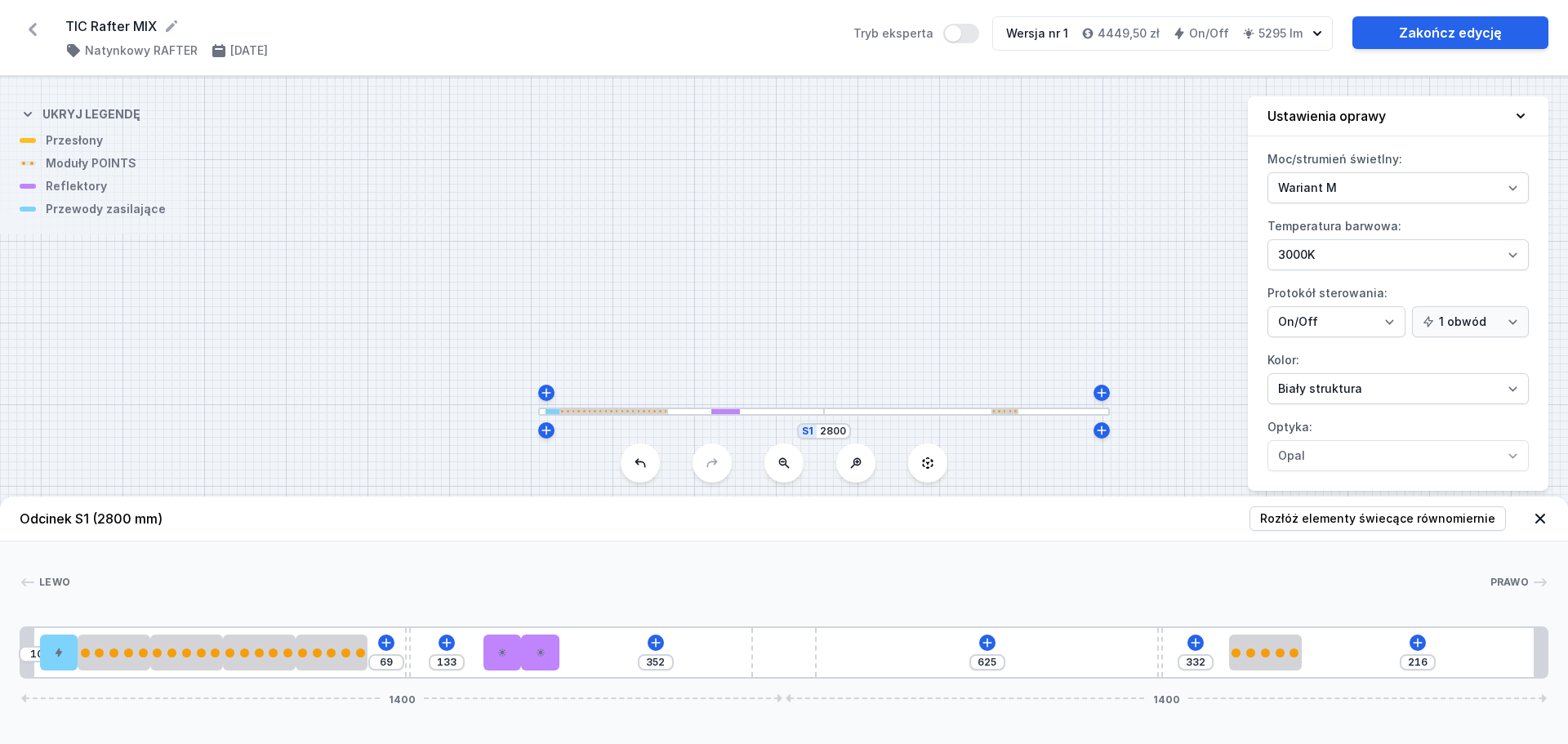
type input "342"
type input "197"
type input "351"
type input "188"
type input "360"
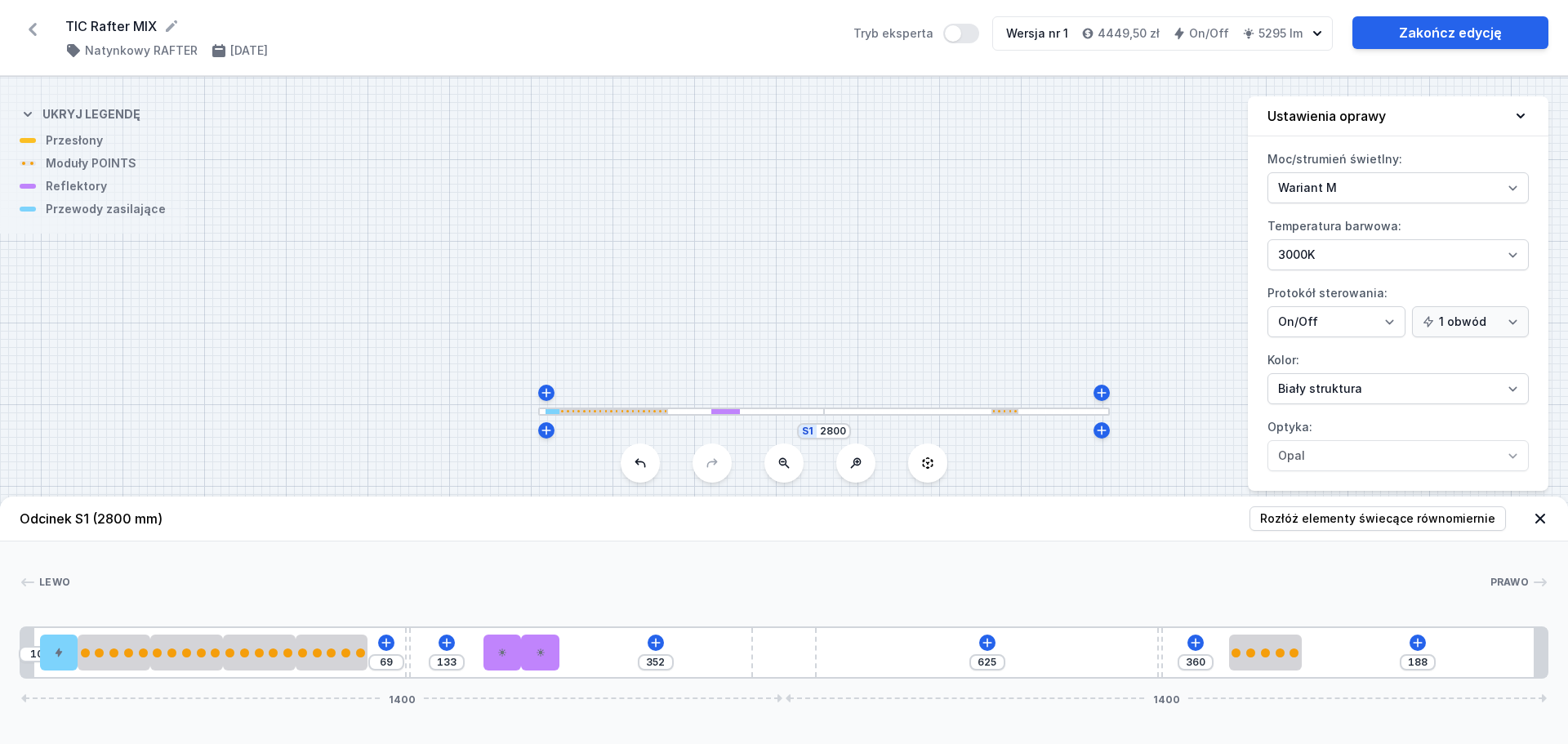
type input "181"
type input "367"
type input "178"
type input "370"
type input "173"
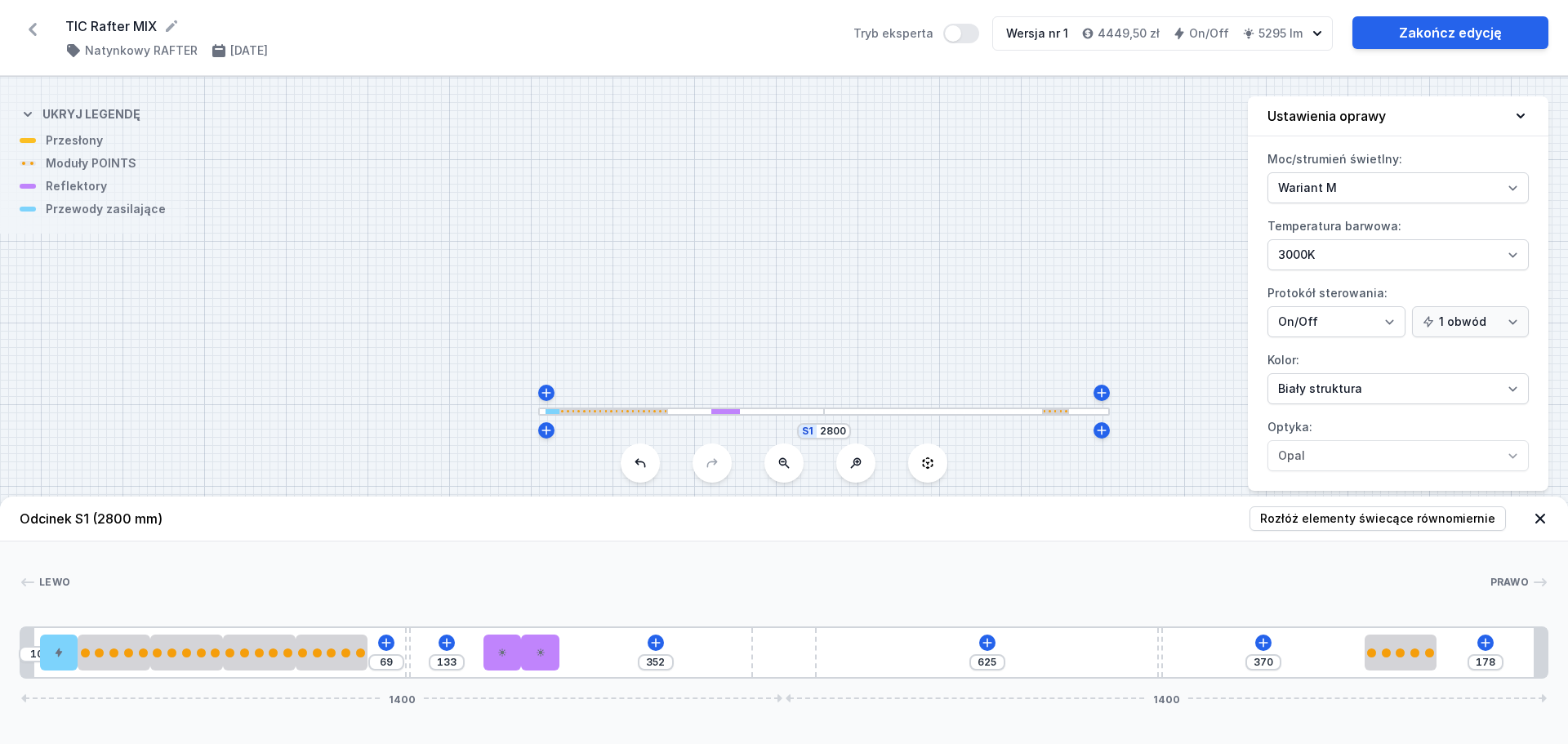
type input "375"
type input "169"
type input "379"
type input "162"
type input "386"
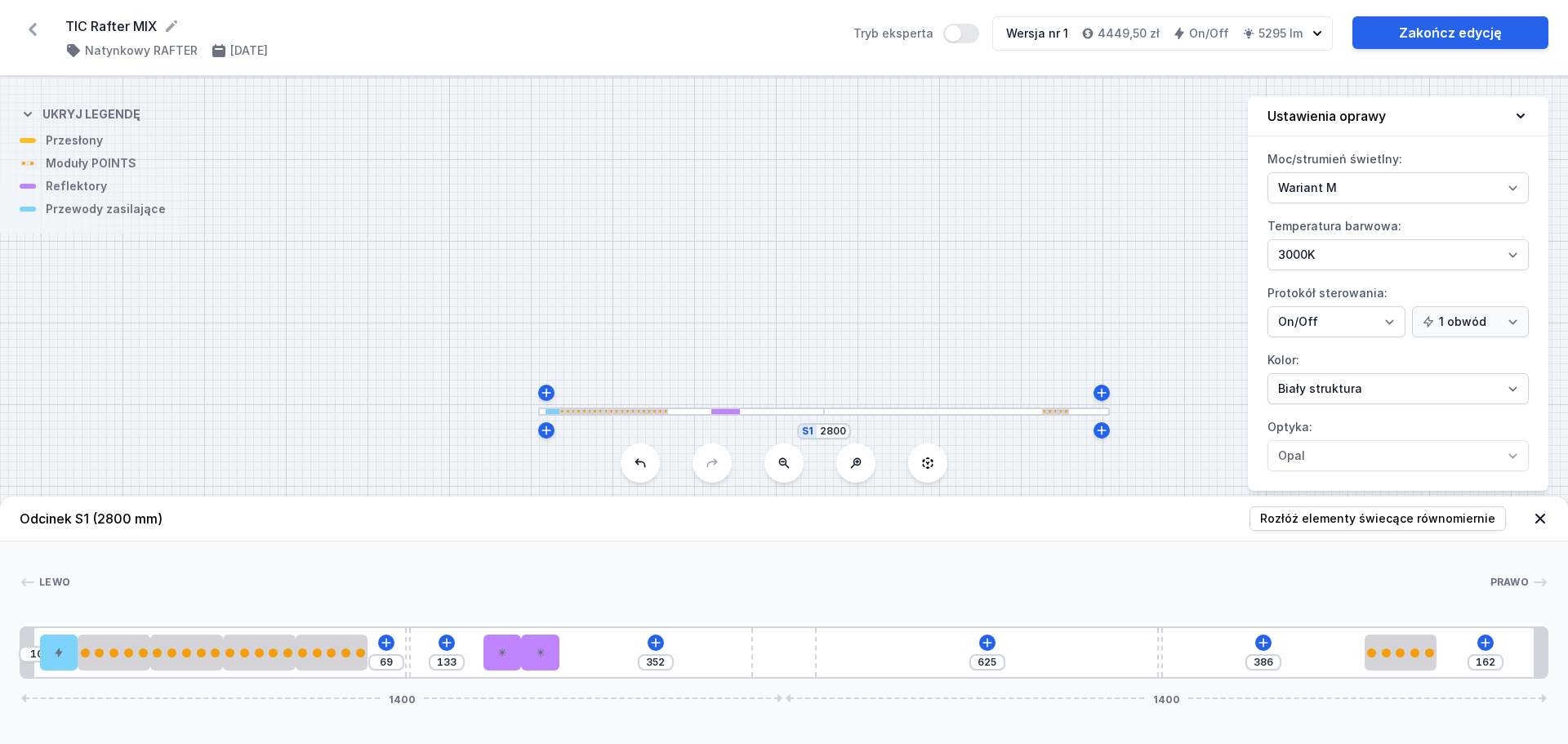
type input "154"
type input "394"
type input "151"
type input "397"
type input "150"
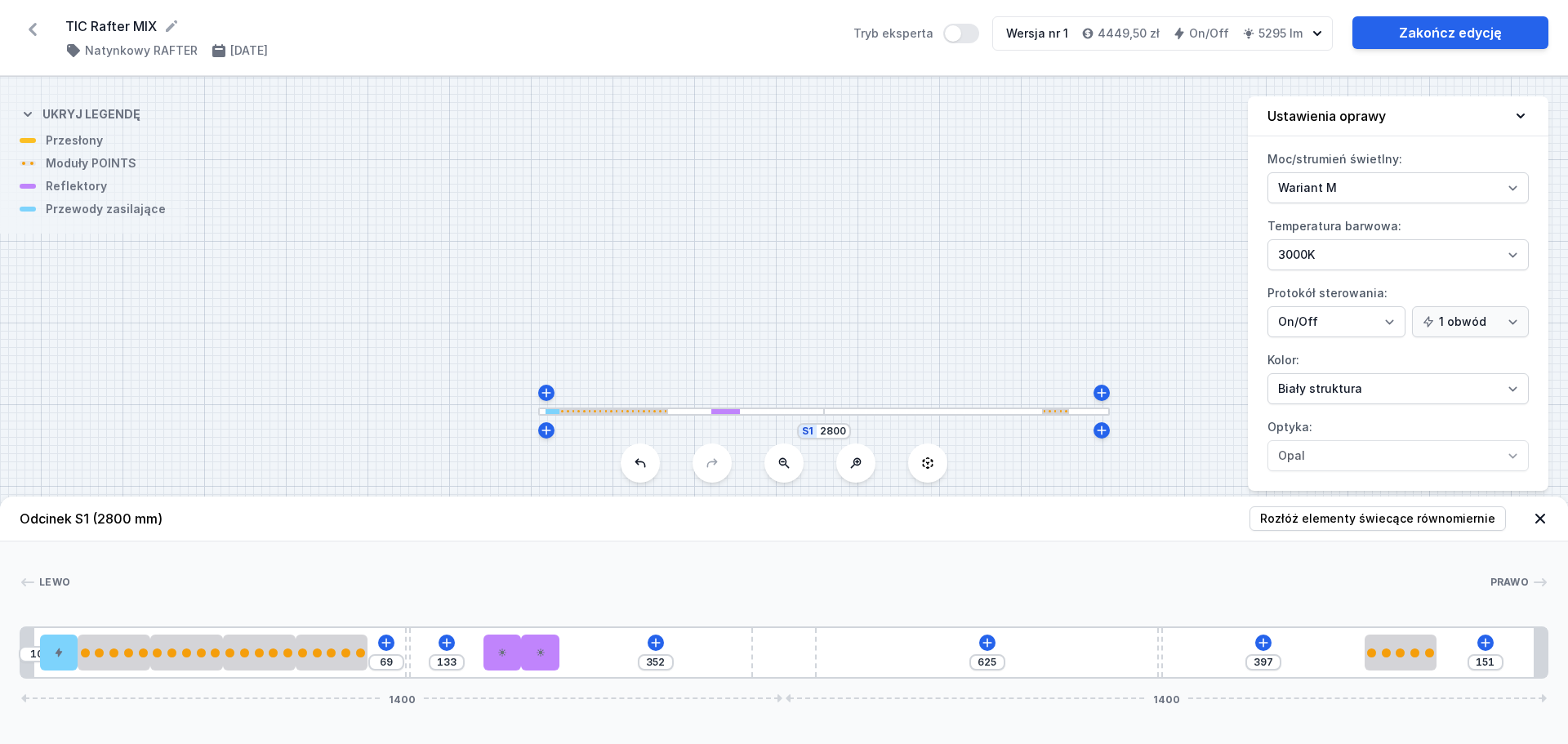
type input "398"
type input "147"
type input "401"
type input "144"
type input "404"
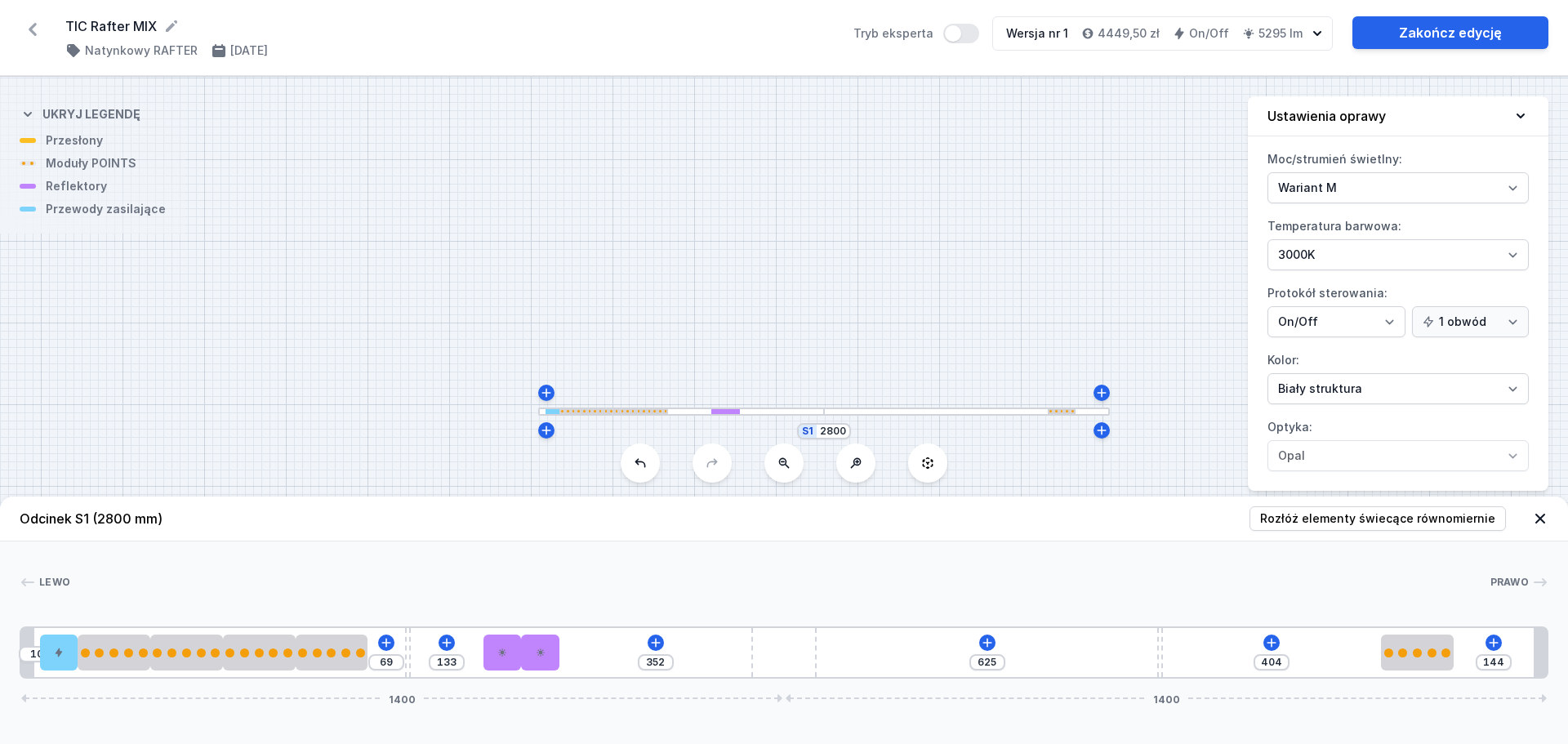
type input "141"
type input "407"
type input "137"
type input "411"
type input "132"
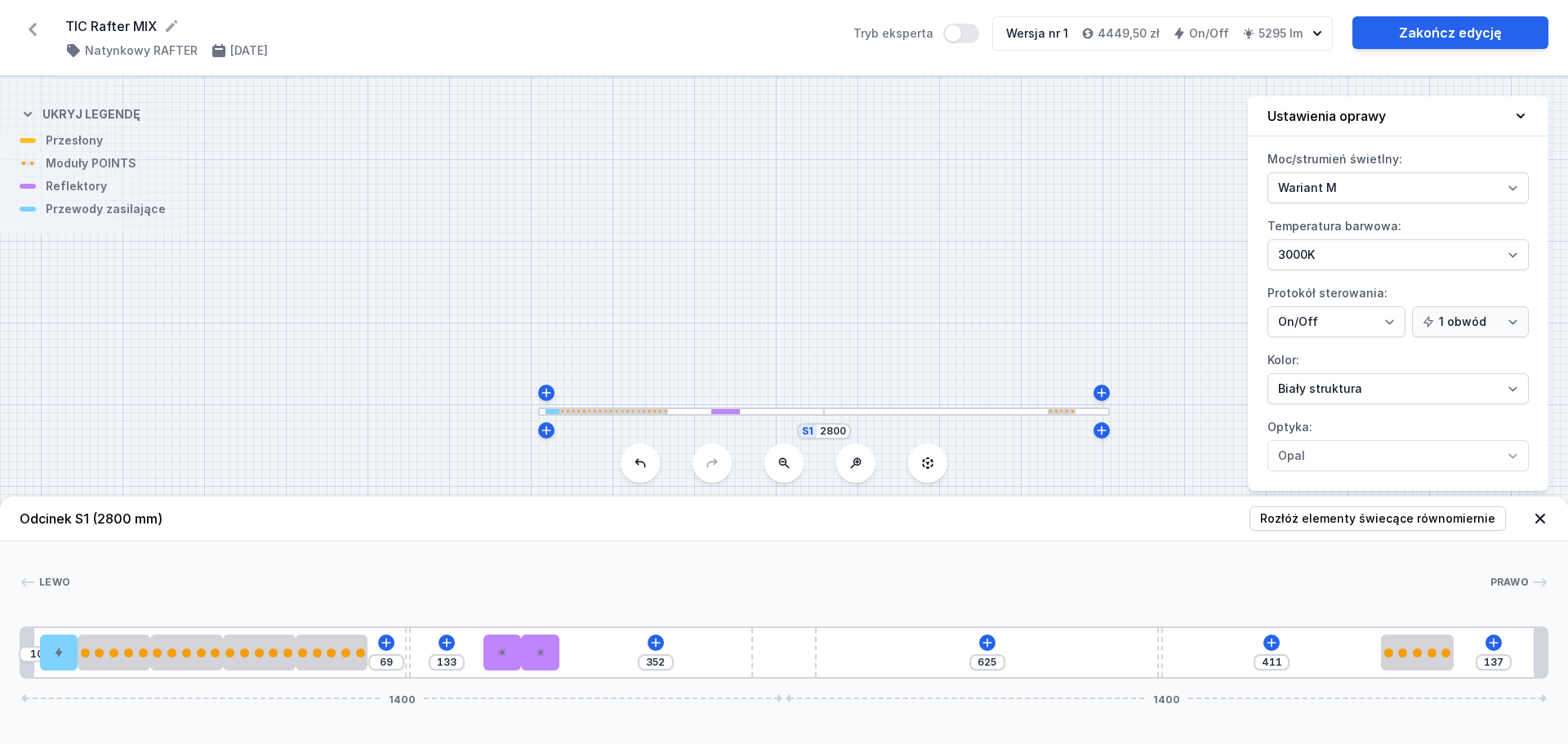
type input "416"
type input "131"
type input "417"
type input "129"
type input "419"
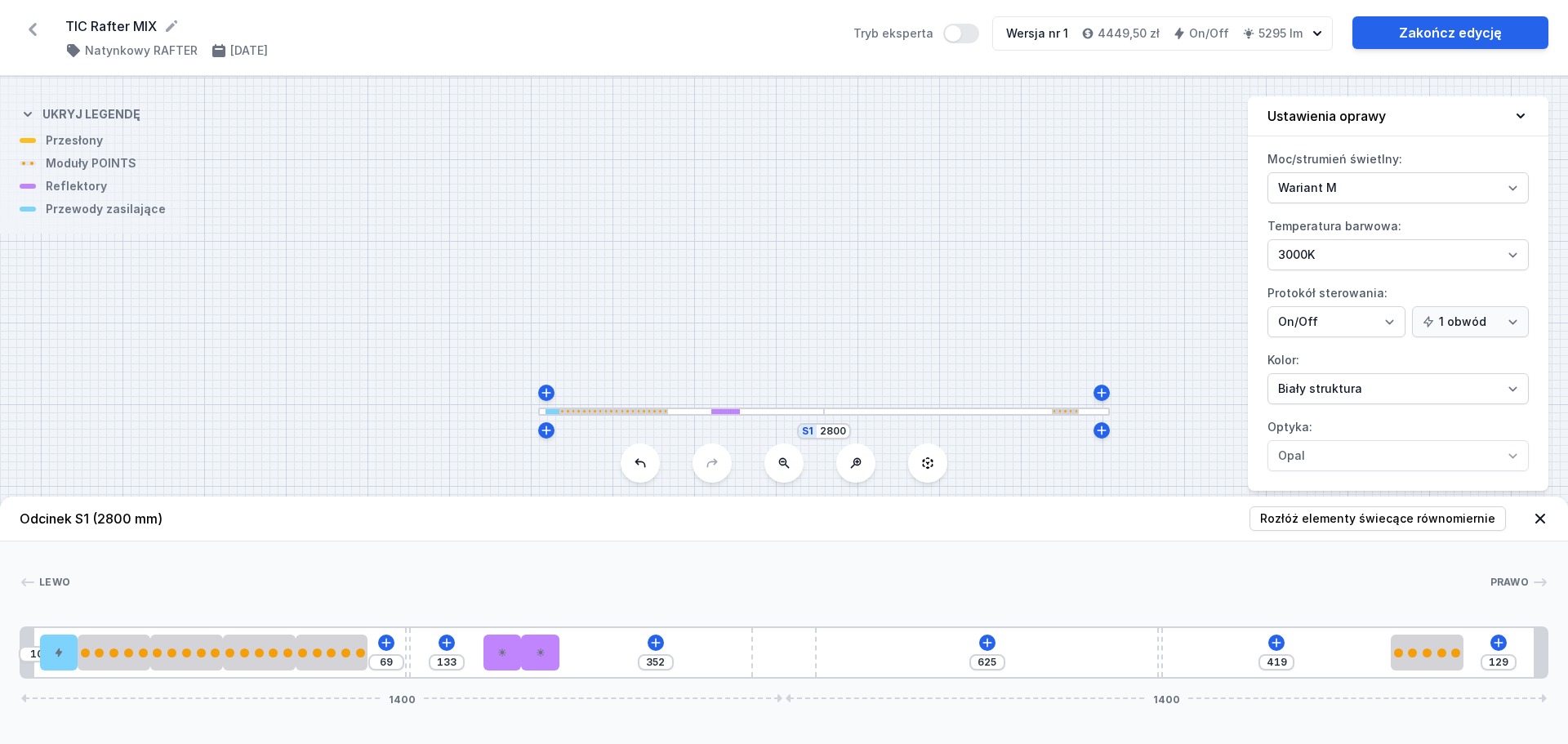
drag, startPoint x: 449, startPoint y: 652, endPoint x: 1452, endPoint y: 676, distance: 1003.3
type input "52"
type input "440"
type input "54"
type input "438"
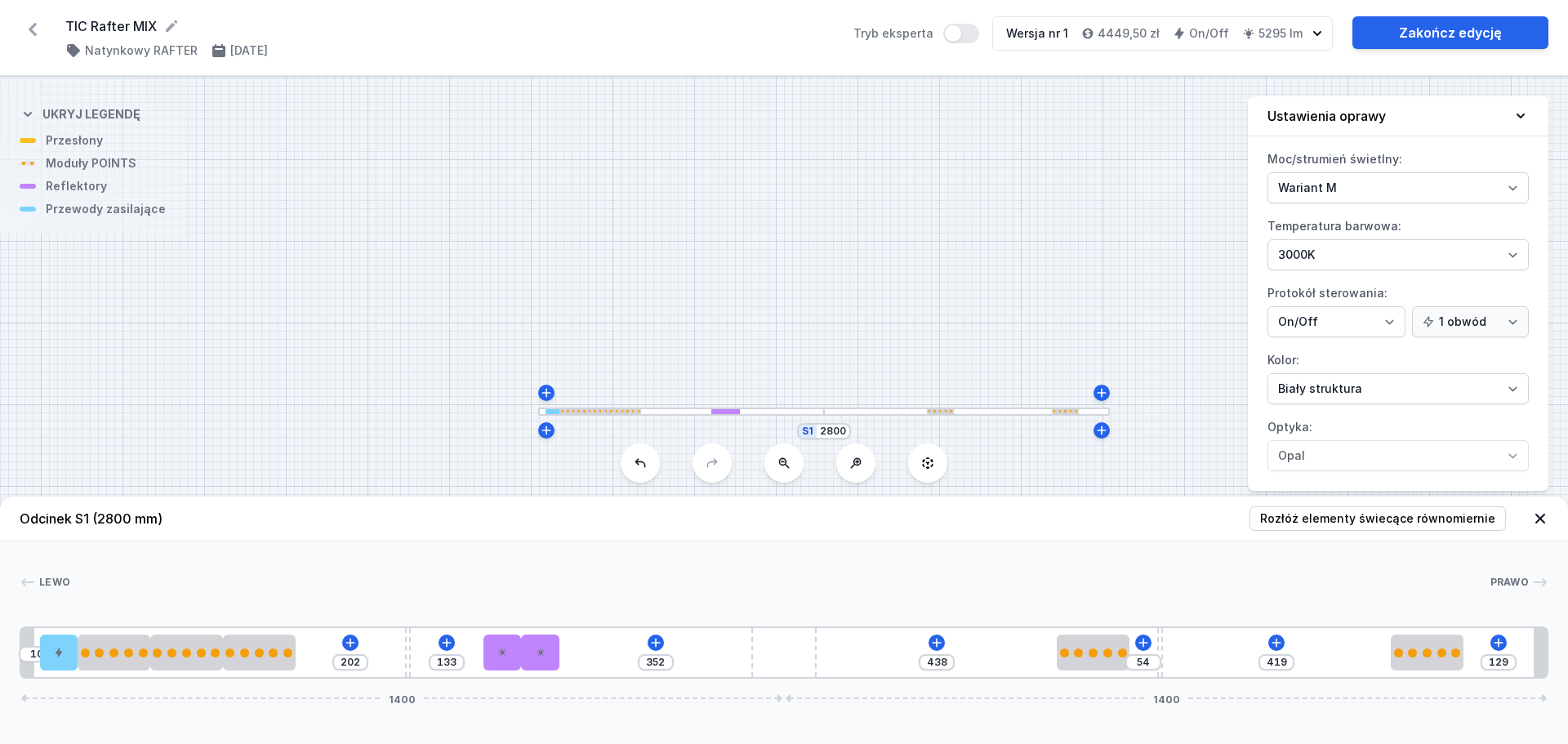
type input "55"
type input "437"
type input "57"
type input "435"
drag, startPoint x: 330, startPoint y: 660, endPoint x: 1106, endPoint y: 693, distance: 776.7
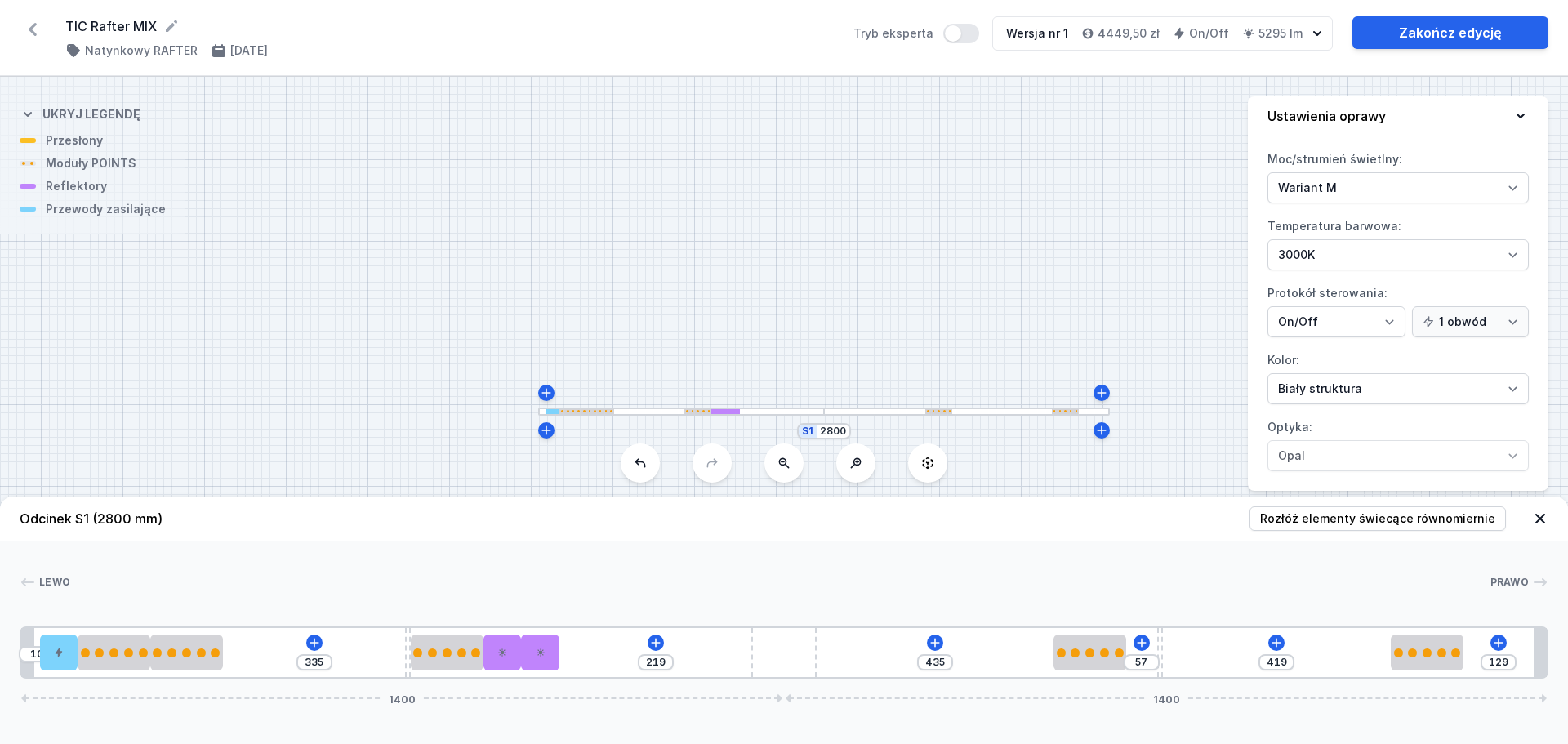
type input "77"
type input "250"
type input "52"
type input "248"
type input "54"
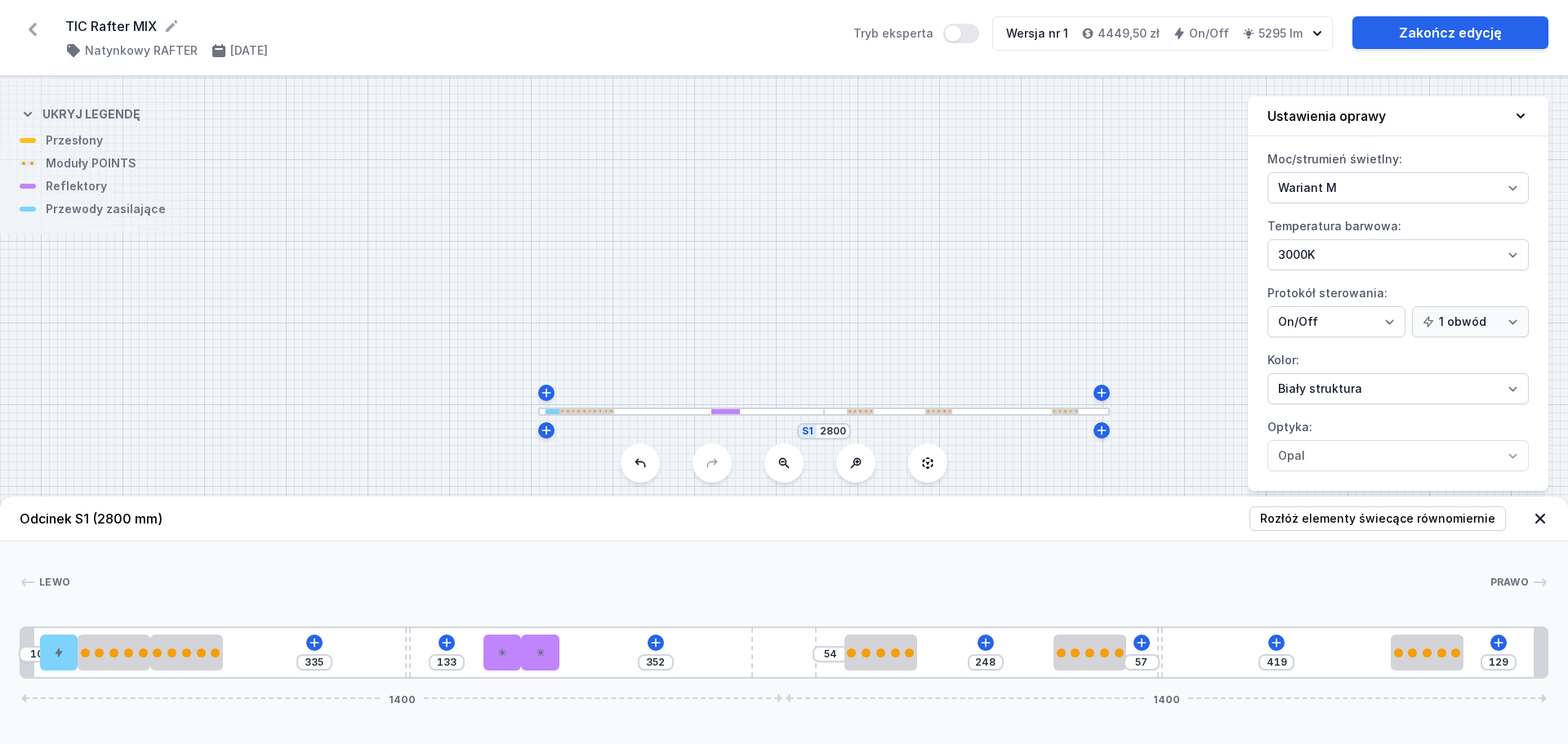
type input "247"
type input "55"
type input "302"
drag, startPoint x: 252, startPoint y: 654, endPoint x: 879, endPoint y: 685, distance: 627.8
type input "107"
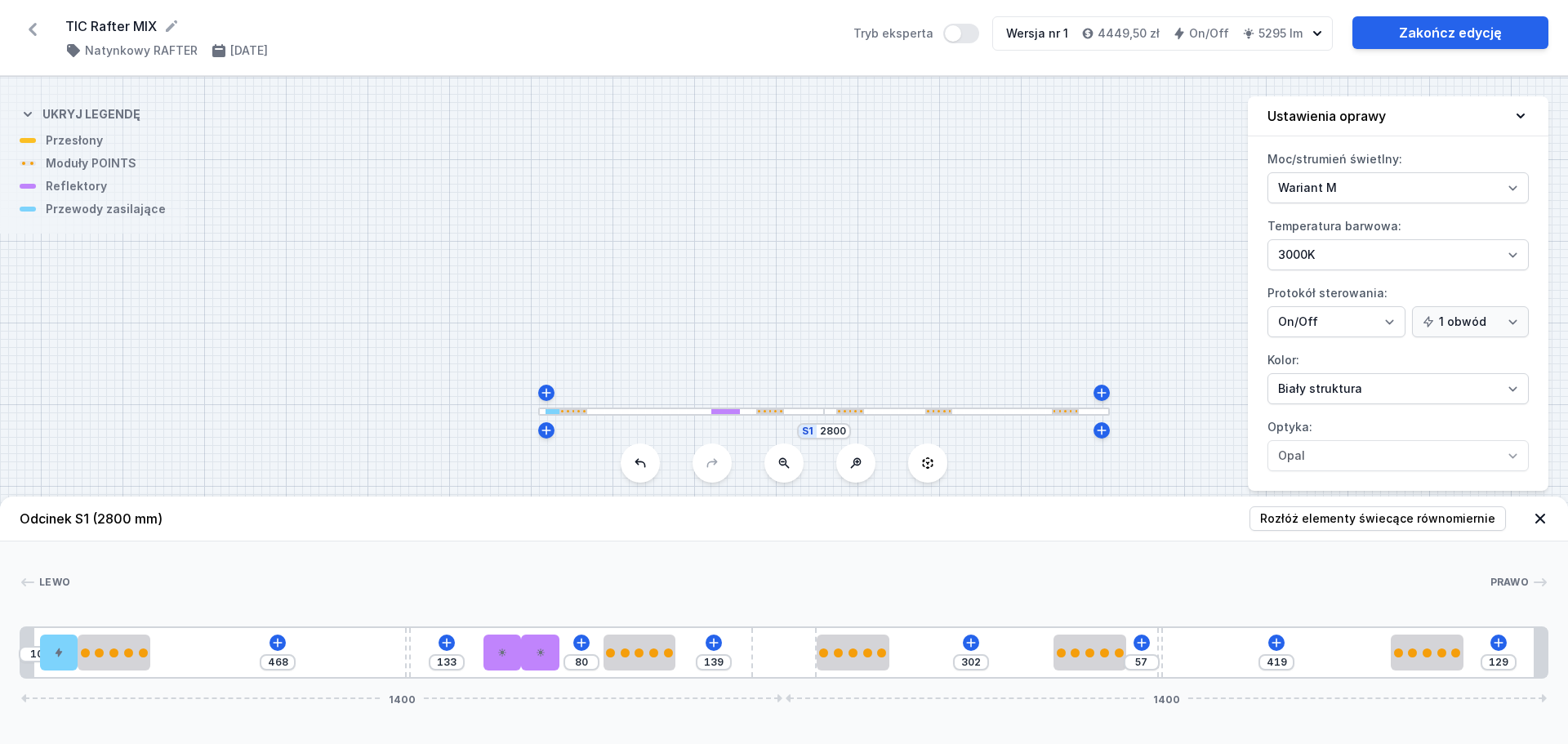
type input "127"
type input "92"
type input "94"
type input "125"
type input "93"
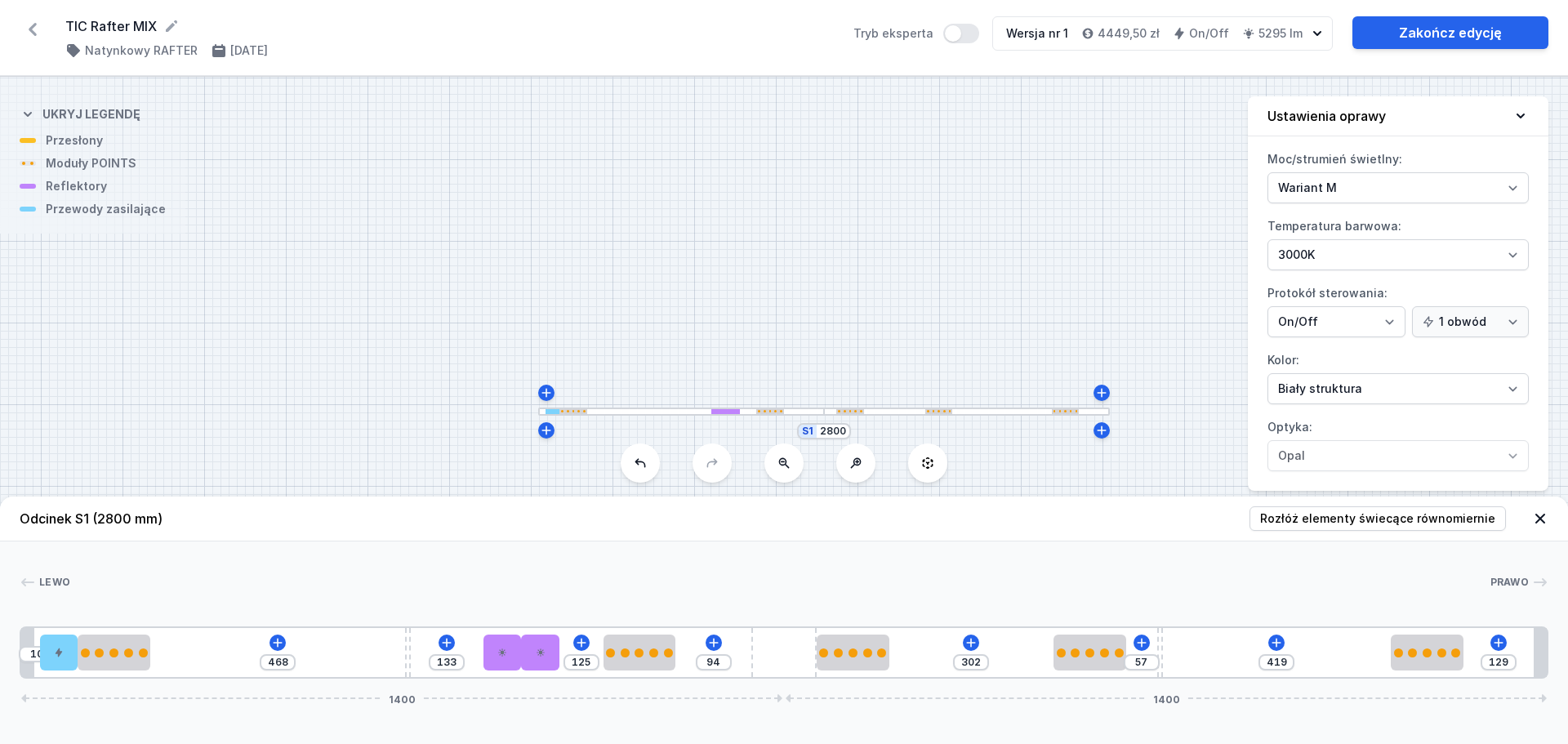
type input "126"
type input "90"
type input "129"
type input "88"
type input "131"
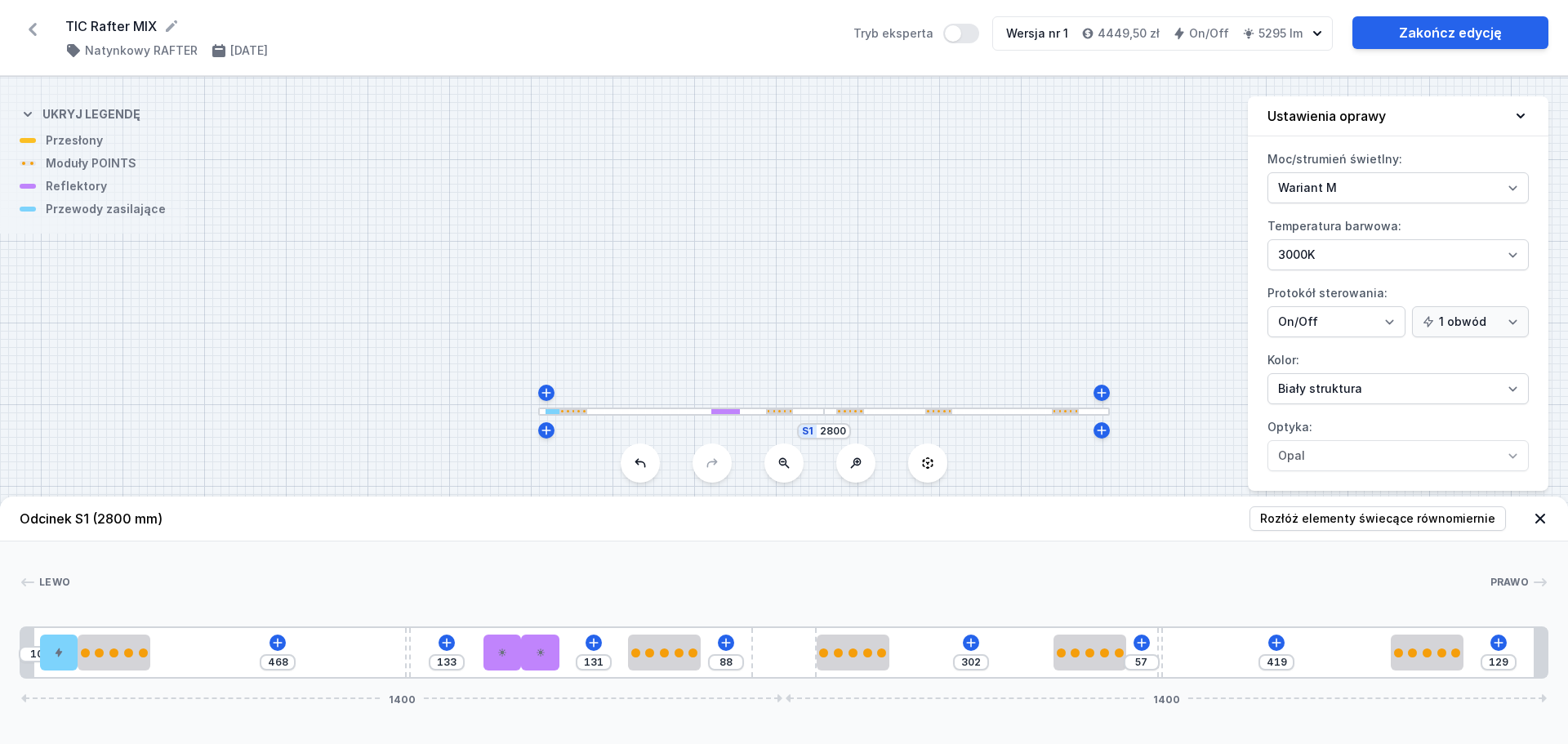
type input "87"
type input "132"
drag, startPoint x: 176, startPoint y: 660, endPoint x: 657, endPoint y: 670, distance: 481.1
type input "127"
drag, startPoint x: 674, startPoint y: 658, endPoint x: 652, endPoint y: 657, distance: 22.0
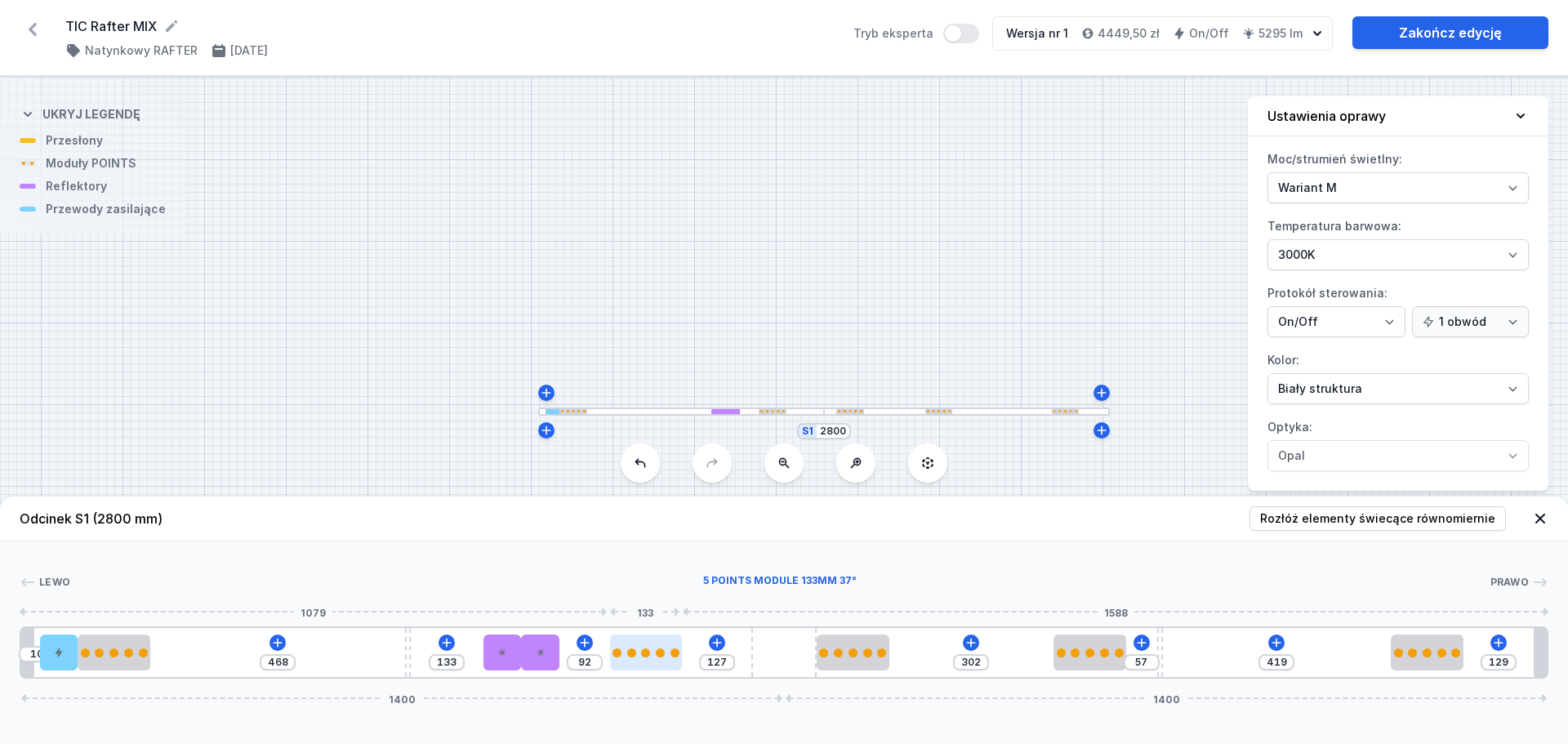
click at [652, 657] on div at bounding box center [647, 653] width 73 height 36
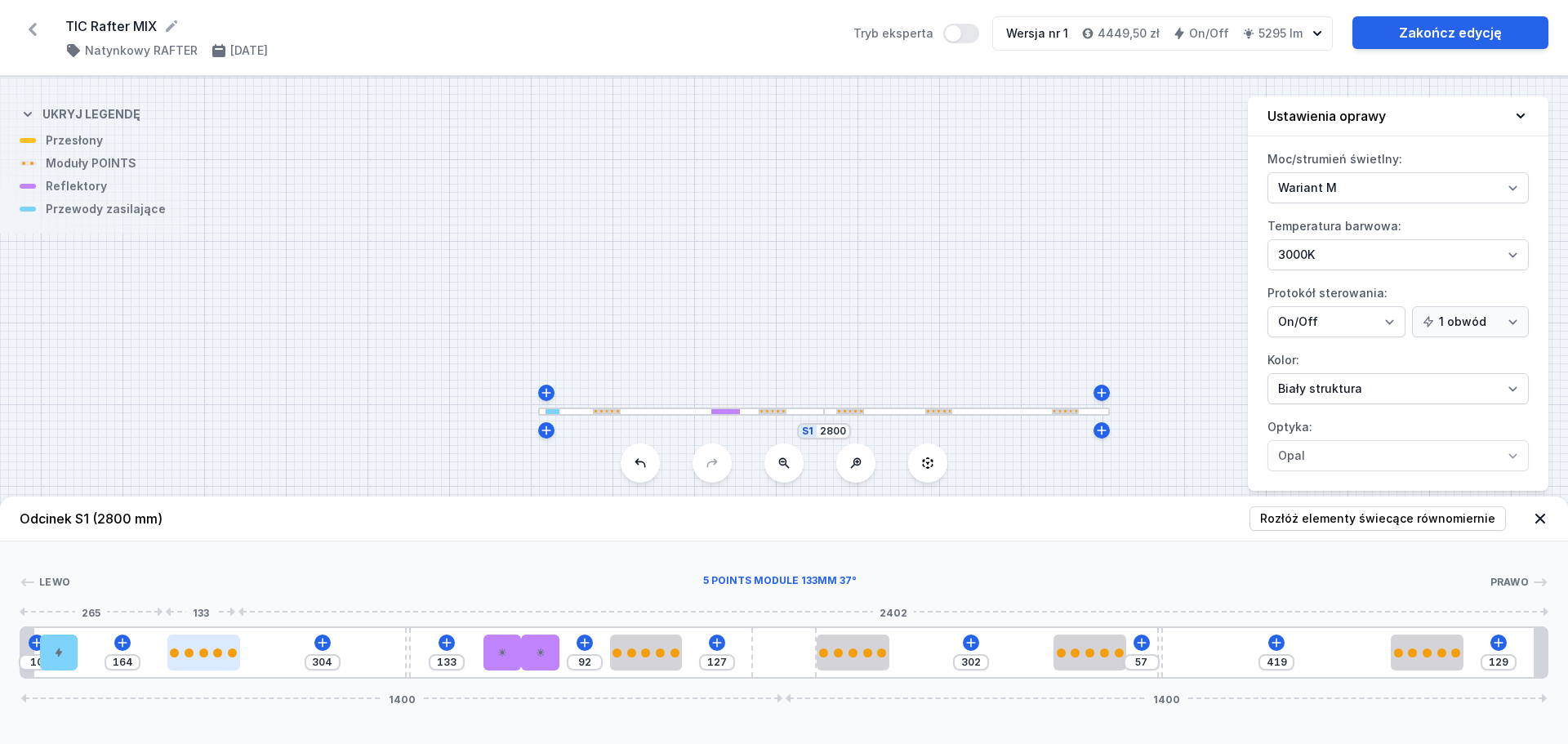
type input "302"
type input "166"
type input "301"
type input "167"
type input "299"
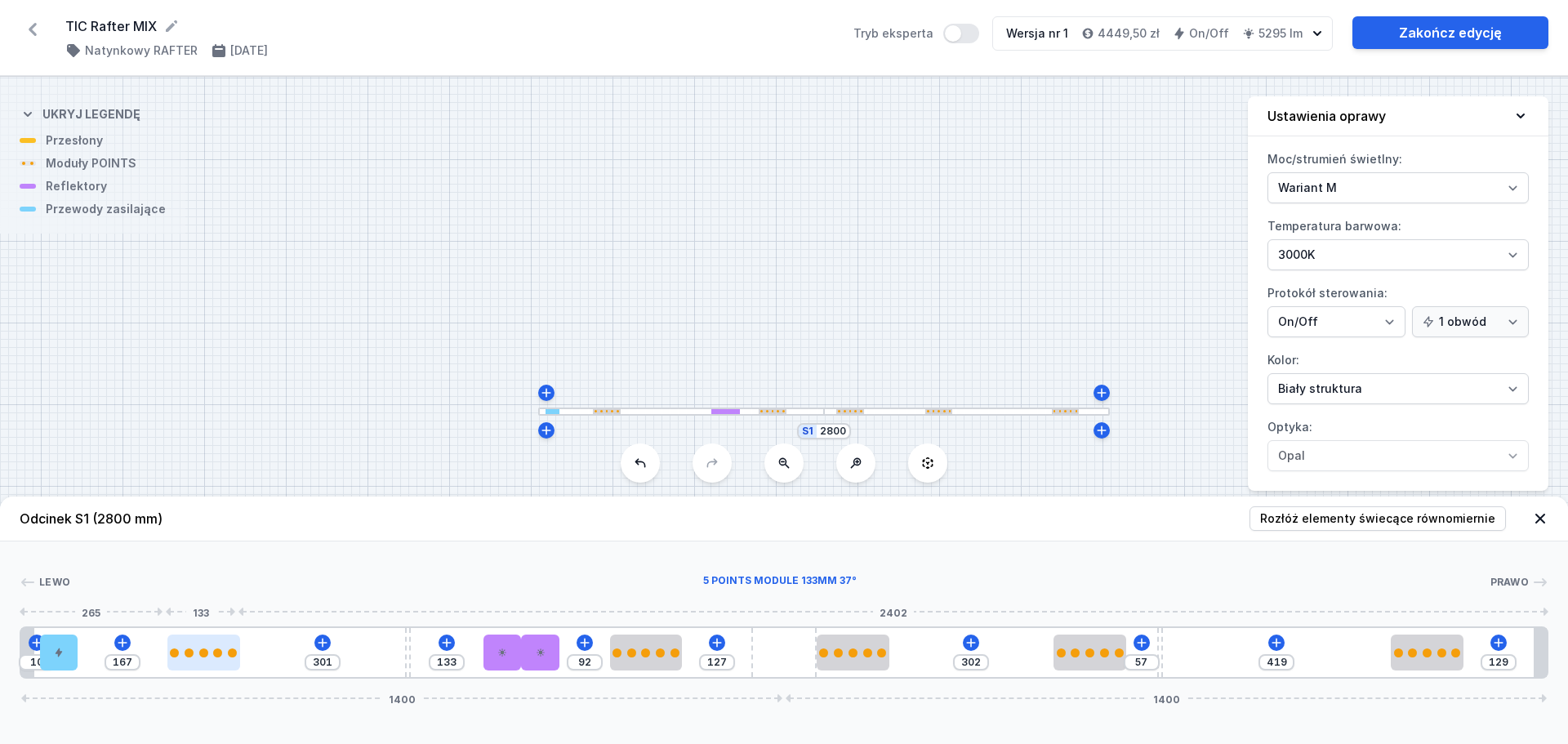
type input "169"
type input "298"
type input "170"
type input "296"
type input "172"
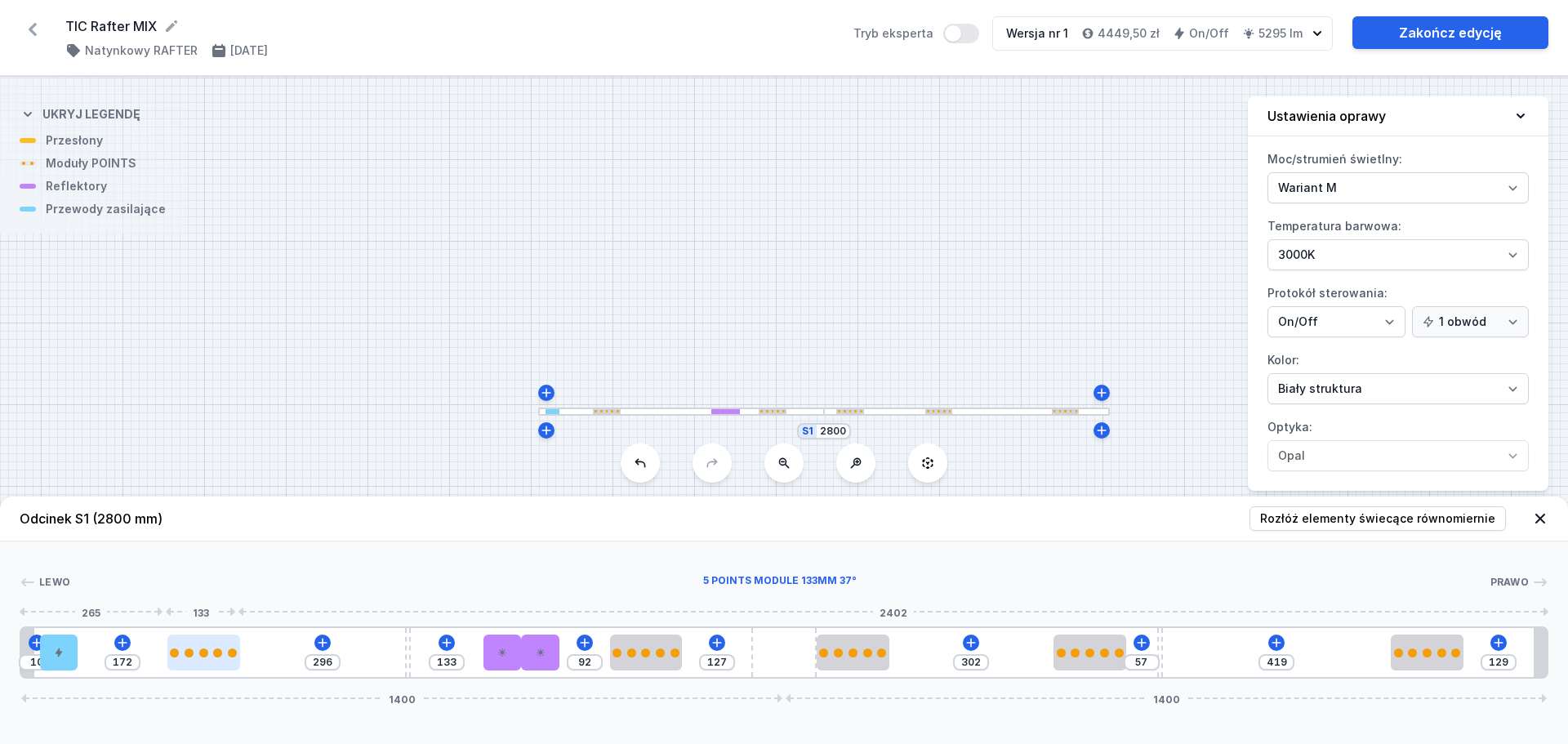
type input "295"
type input "173"
type input "288"
type input "180"
type input "280"
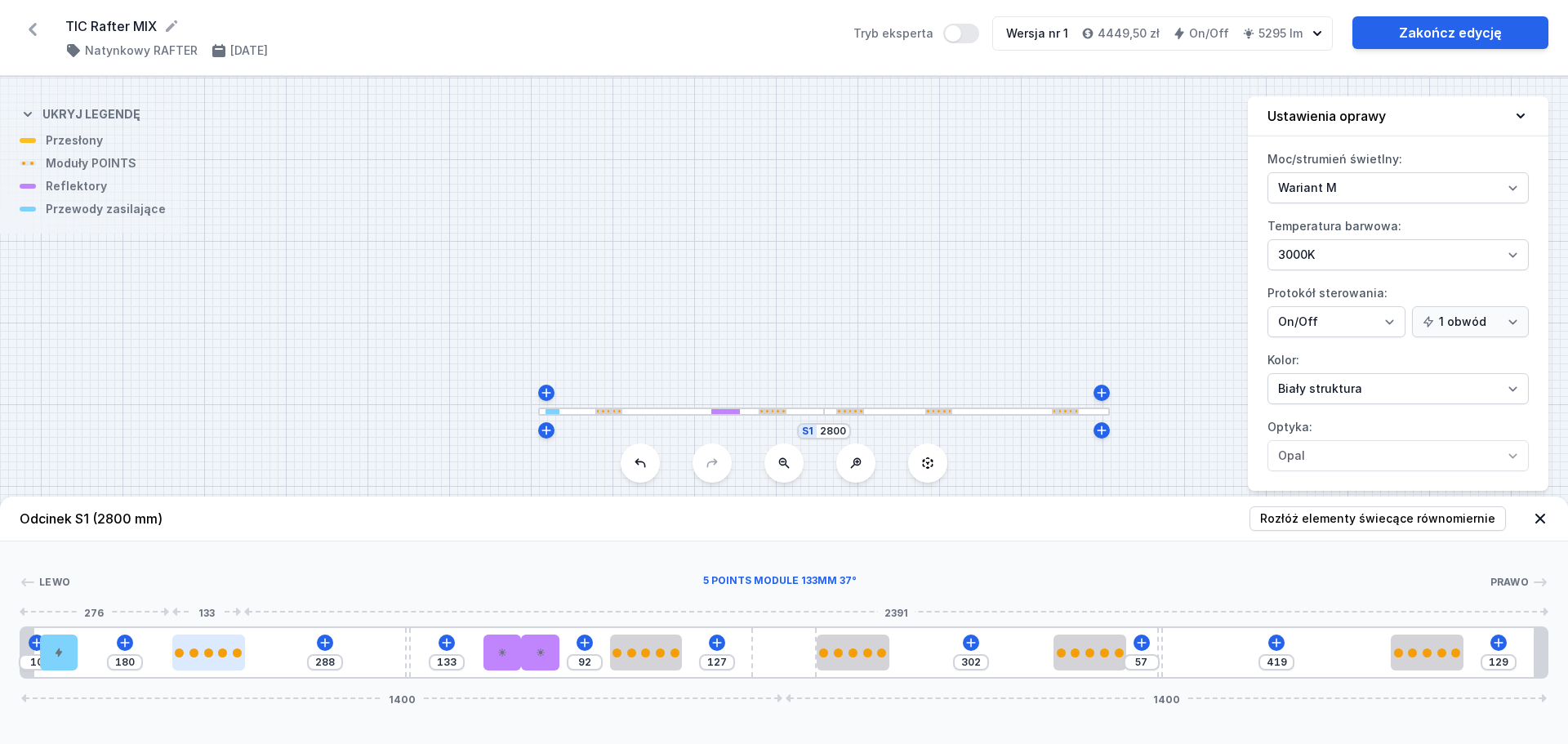
type input "188"
type input "273"
type input "195"
type input "262"
type input "206"
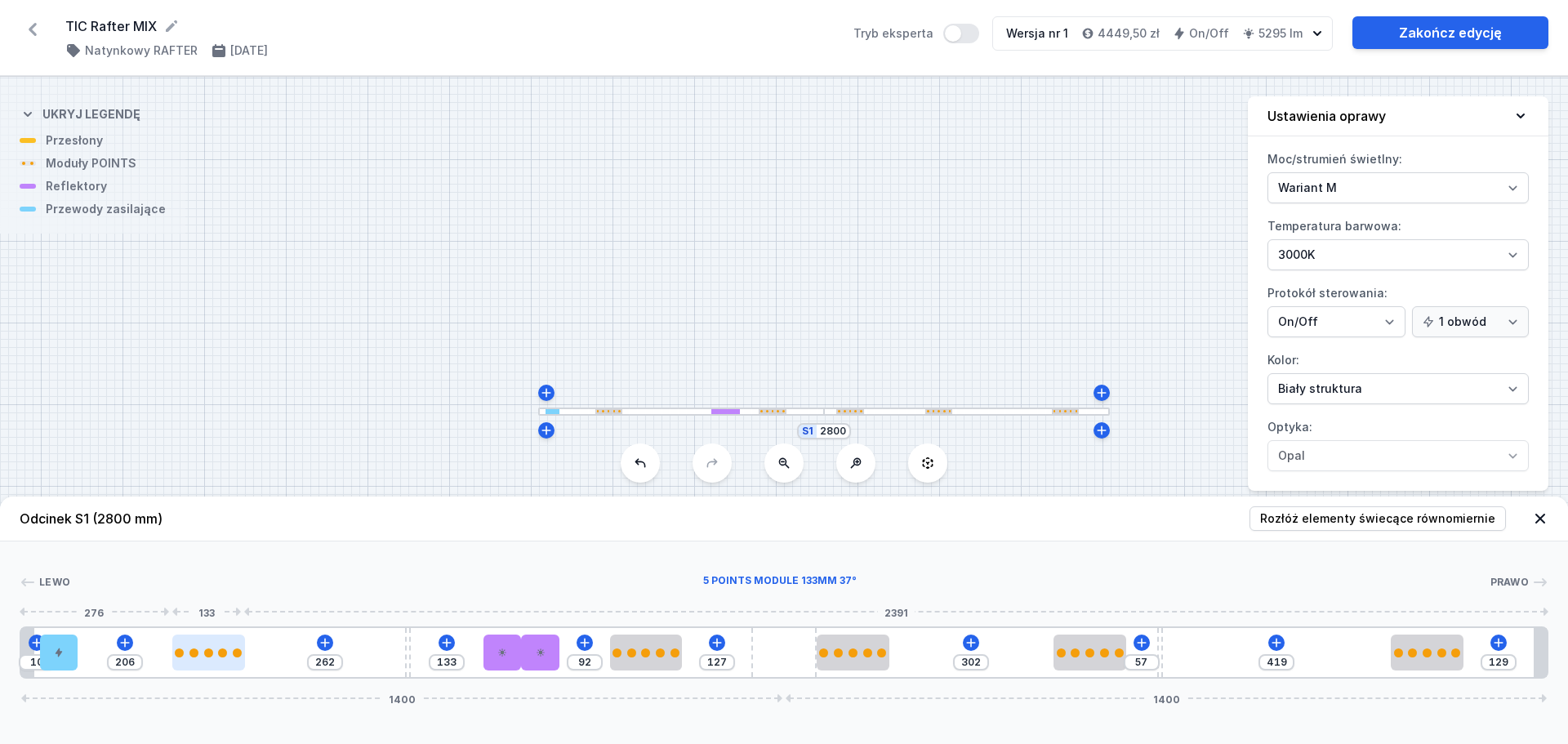
type input "261"
type input "207"
drag, startPoint x: 111, startPoint y: 659, endPoint x: 216, endPoint y: 665, distance: 105.2
click at [216, 665] on div at bounding box center [227, 653] width 73 height 36
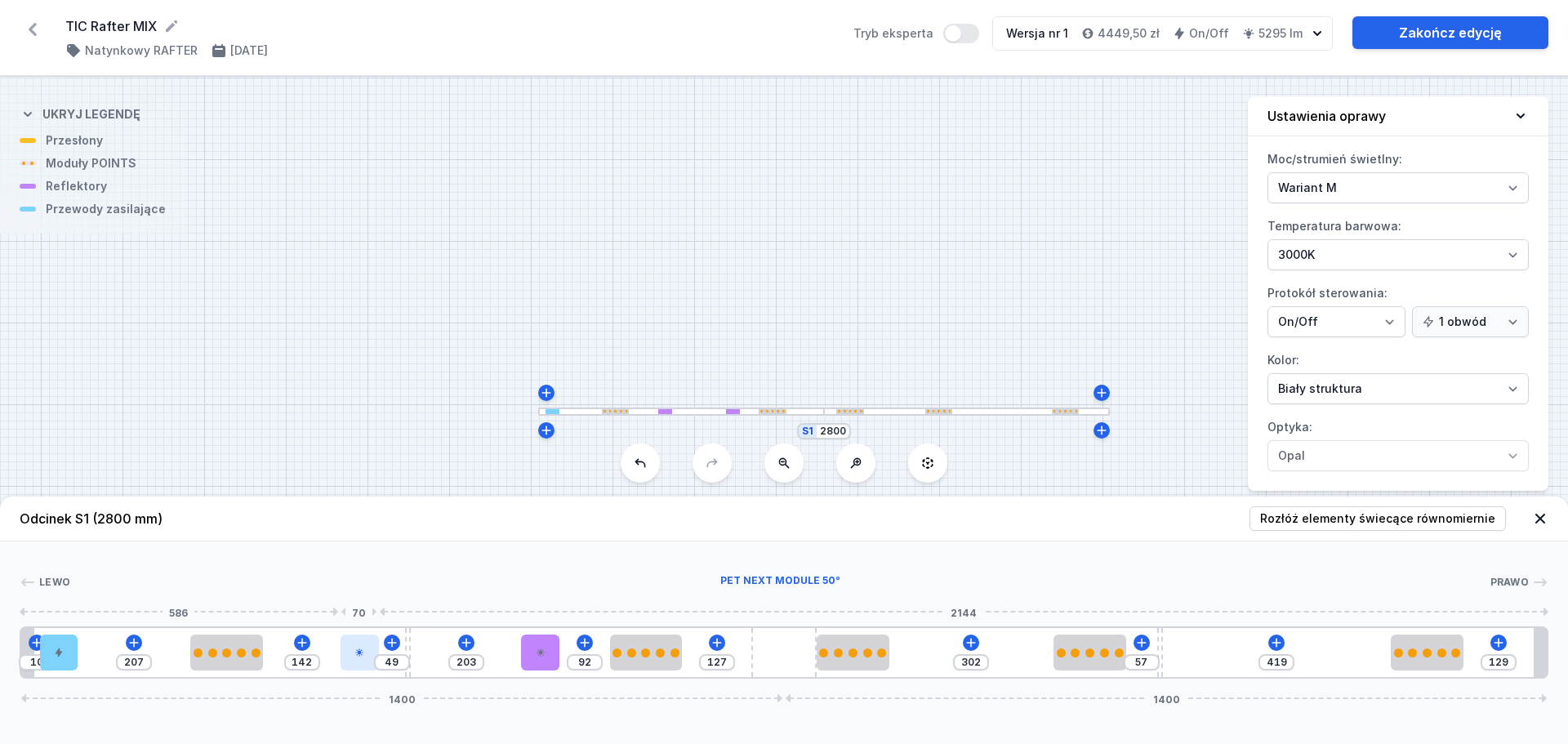
type input "51"
type input "140"
type input "77"
type input "114"
type input "79"
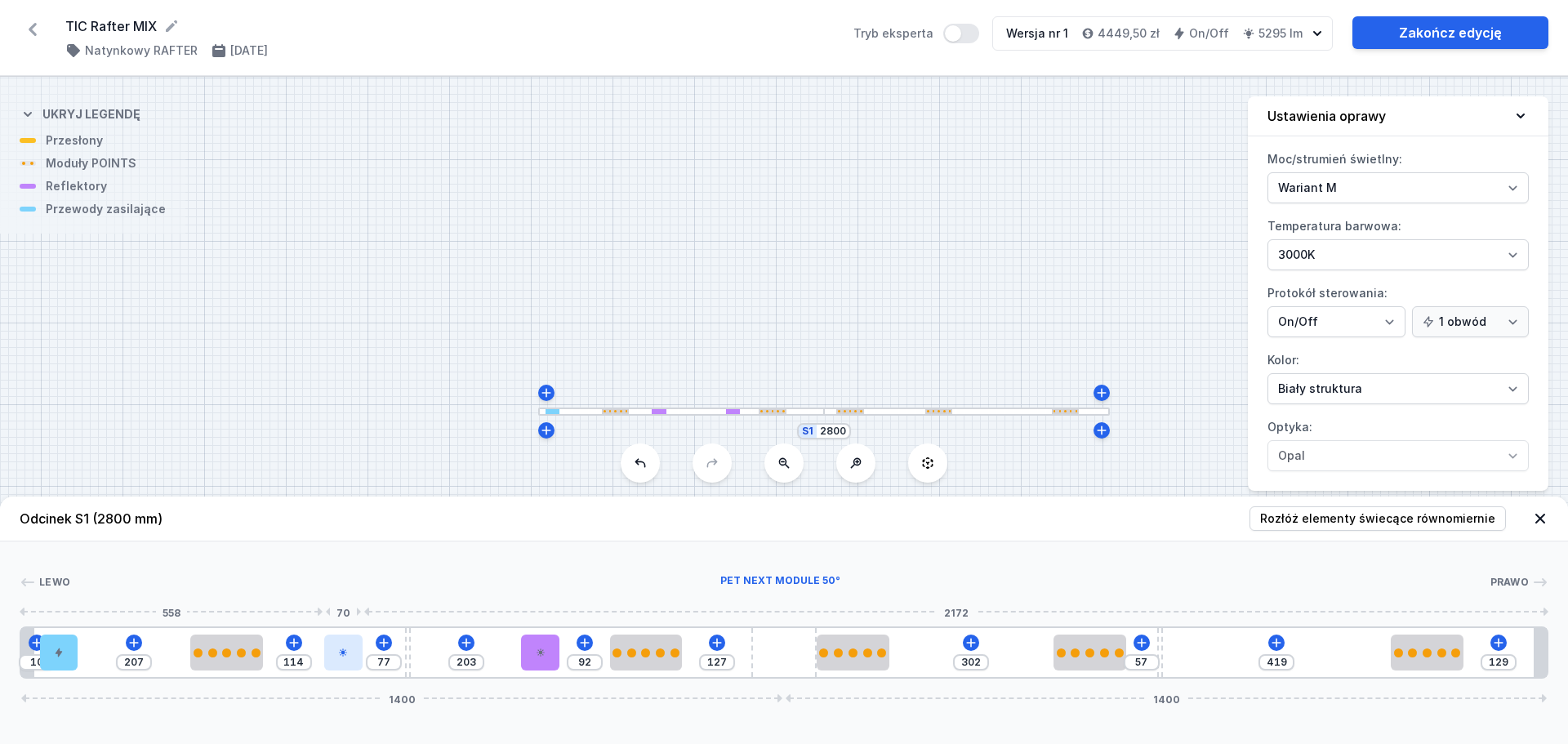
type input "112"
drag, startPoint x: 505, startPoint y: 657, endPoint x: 340, endPoint y: 654, distance: 165.0
click at [340, 654] on icon at bounding box center [343, 652] width 10 height 10
